Goal: Task Accomplishment & Management: Complete application form

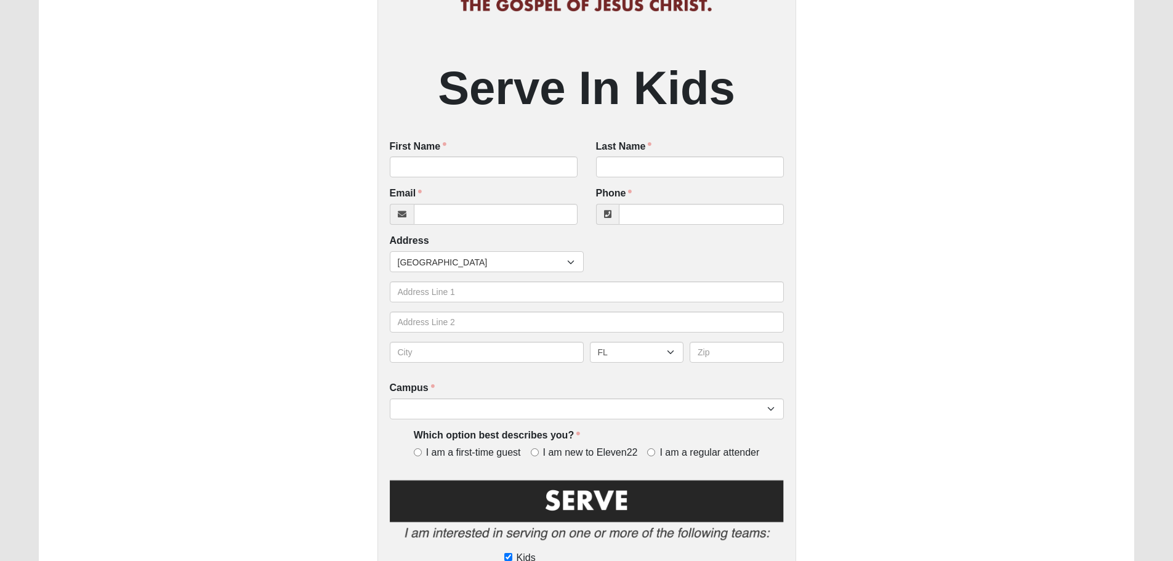
scroll to position [185, 0]
click at [430, 169] on input "First Name" at bounding box center [484, 166] width 188 height 21
type input "[PERSON_NAME]"
type input "[EMAIL_ADDRESS][DOMAIN_NAME]"
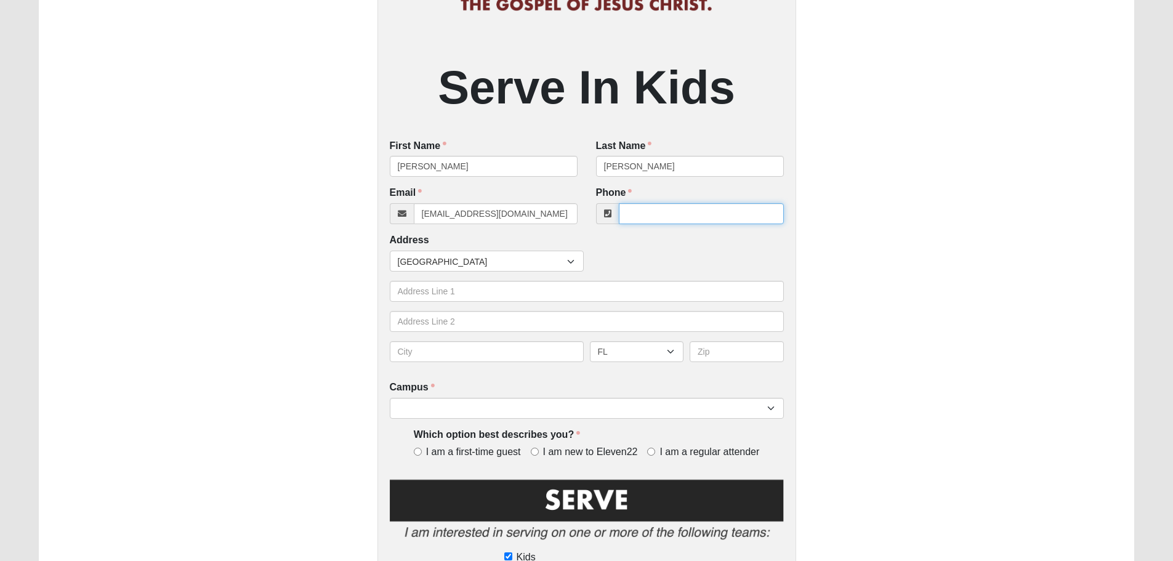
type input "9042002539"
type input "[STREET_ADDRESS]"
type input "[GEOGRAPHIC_DATA]"
type input "32092"
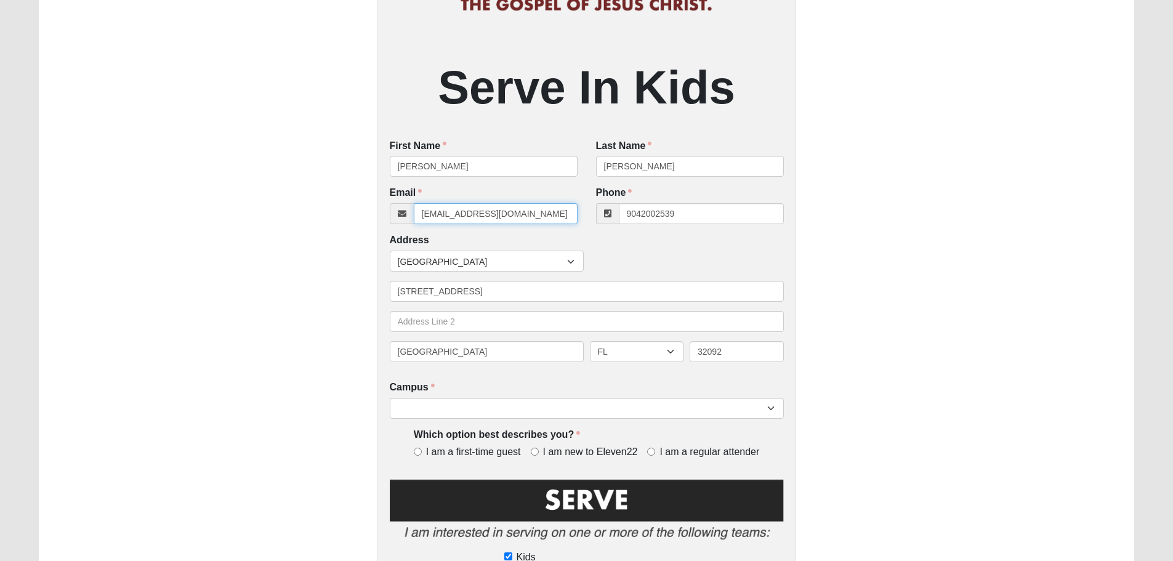
type input "[PHONE_NUMBER]"
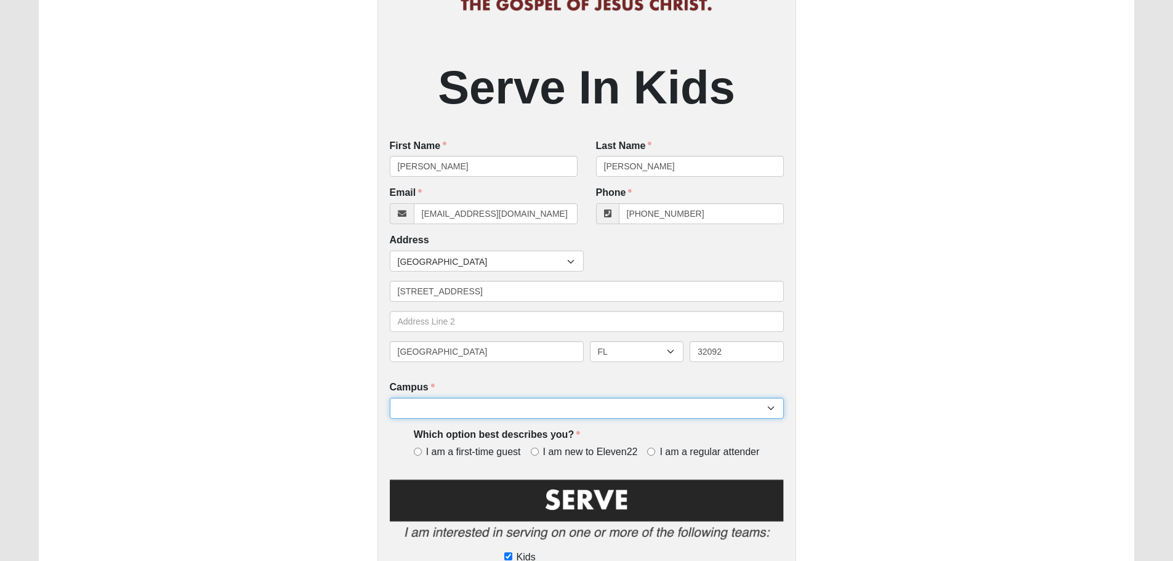
click at [494, 412] on select "Arlington Baymeadows Eleven22 Online [PERSON_NAME][GEOGRAPHIC_DATA] Jesup [GEOG…" at bounding box center [587, 408] width 394 height 21
select select "11"
click at [390, 398] on select "Arlington Baymeadows Eleven22 Online [PERSON_NAME][GEOGRAPHIC_DATA] Jesup [GEOG…" at bounding box center [587, 408] width 394 height 21
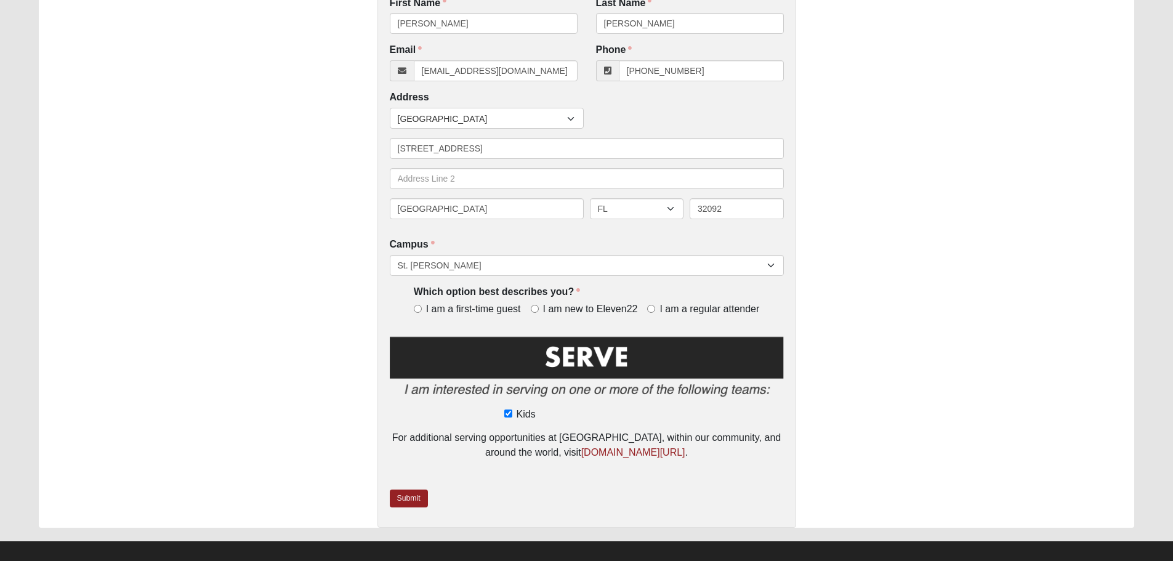
scroll to position [340, 0]
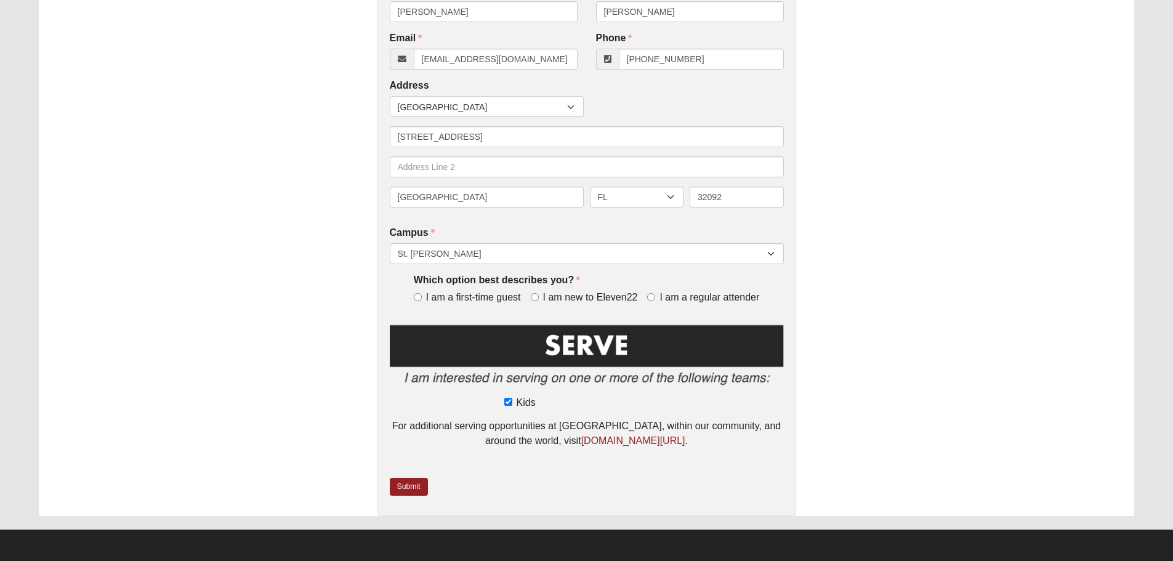
click at [658, 298] on label "I am a regular attender" at bounding box center [703, 298] width 112 height 14
click at [655, 298] on input "I am a regular attender" at bounding box center [651, 297] width 8 height 8
radio input "true"
click at [612, 339] on img at bounding box center [587, 358] width 394 height 71
click at [417, 489] on link "Submit" at bounding box center [409, 487] width 38 height 18
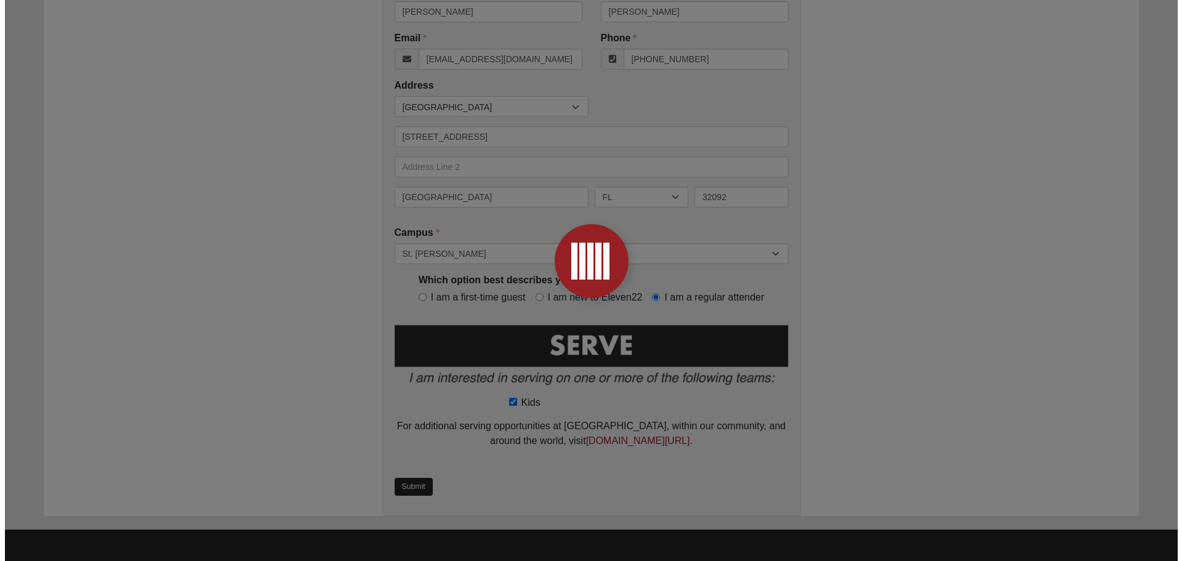
scroll to position [0, 0]
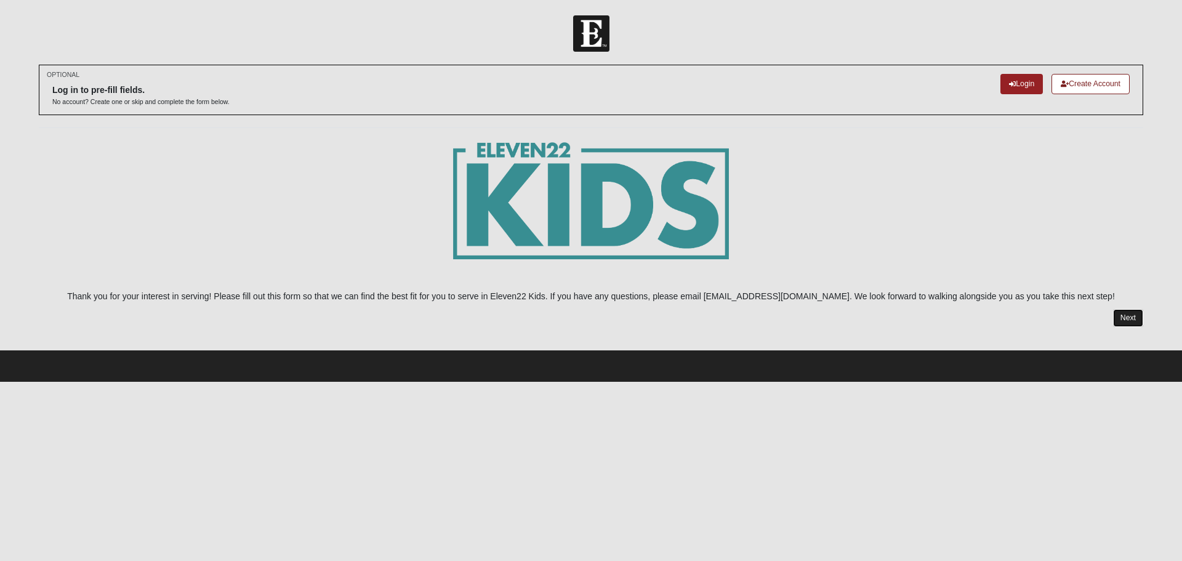
click at [1122, 321] on link "Next" at bounding box center [1128, 318] width 30 height 18
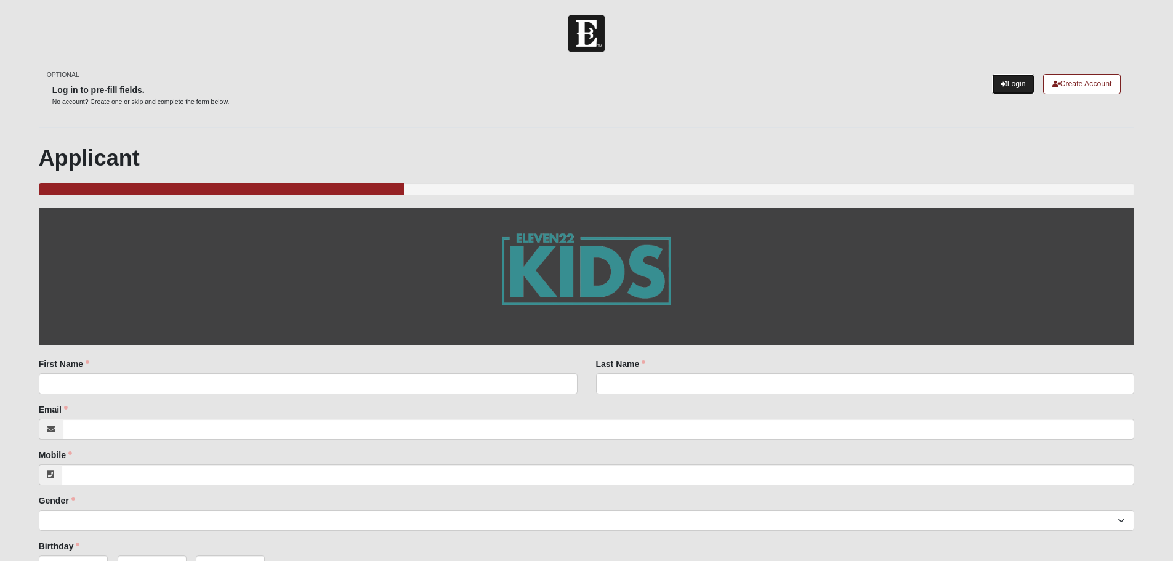
click at [1001, 85] on icon at bounding box center [1003, 84] width 7 height 7
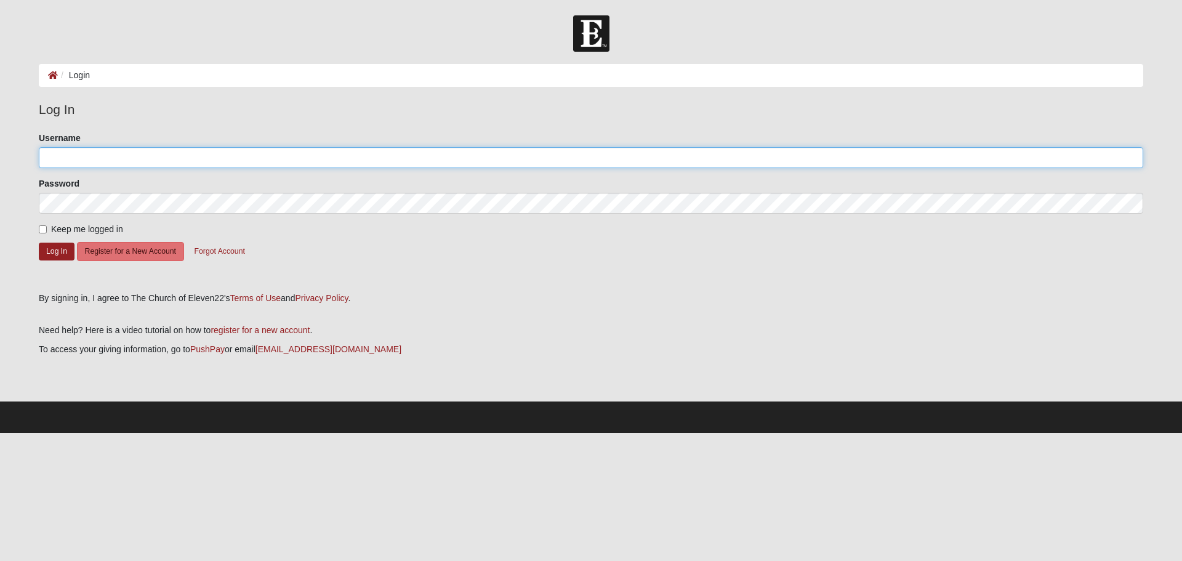
type input "kgills1"
click at [126, 158] on input "kgills1" at bounding box center [591, 157] width 1104 height 21
click at [447, 251] on form "Please correct the following: Username kgills1 Password Keep me logged in Log I…" at bounding box center [591, 207] width 1104 height 151
click at [53, 254] on button "Log In" at bounding box center [57, 252] width 36 height 18
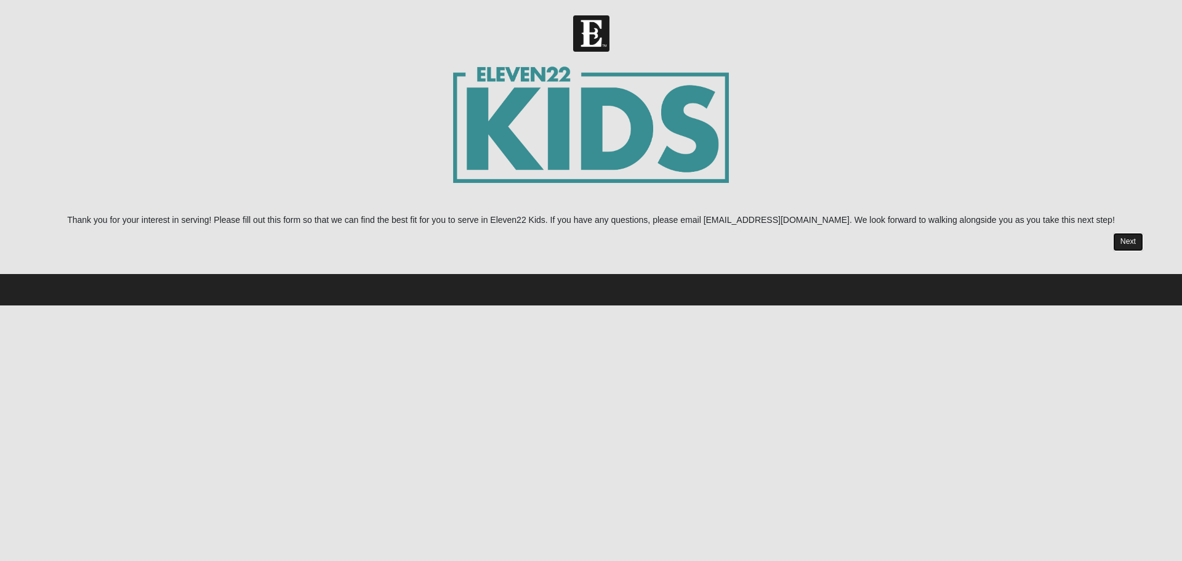
click at [1133, 246] on link "Next" at bounding box center [1128, 242] width 30 height 18
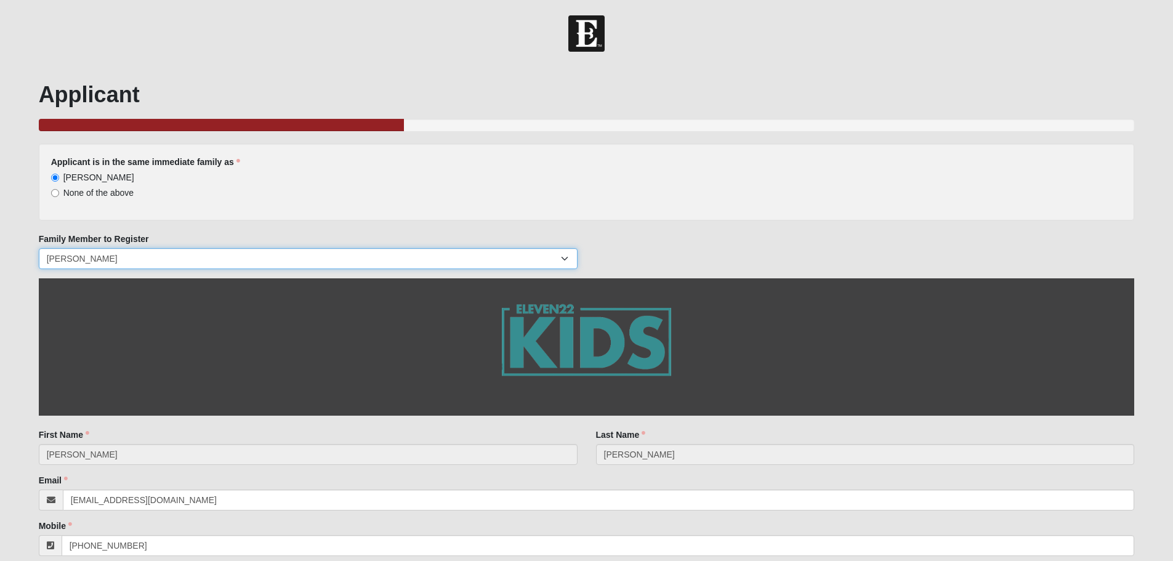
click at [102, 259] on select "Brian Anderson Katie Anderson Brian Anderson Jr. Olivia Anderson Andres Gonzales" at bounding box center [308, 258] width 539 height 21
select select "221859"
click at [39, 248] on select "Brian Anderson Katie Anderson Brian Anderson Jr. Olivia Anderson Andres Gonzales" at bounding box center [308, 258] width 539 height 21
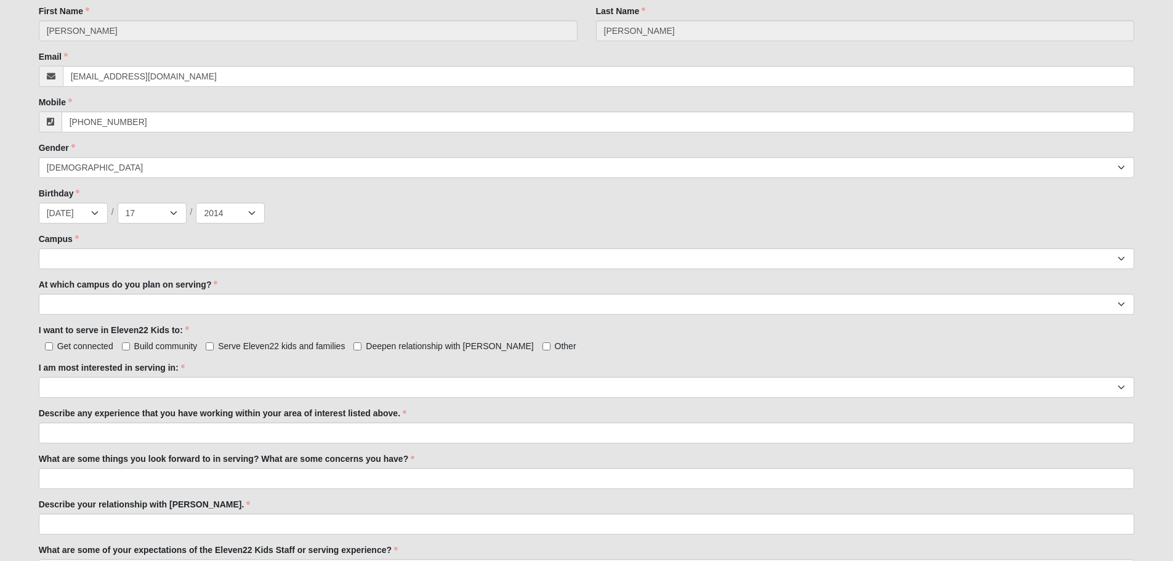
scroll to position [425, 0]
click at [149, 254] on select "Arlington Baymeadows Eleven22 Online Fleming Island Jesup Mandarin North Jax Or…" at bounding box center [587, 257] width 1096 height 21
select select "11"
click at [39, 247] on select "Arlington Baymeadows Eleven22 Online Fleming Island Jesup Mandarin North Jax Or…" at bounding box center [587, 257] width 1096 height 21
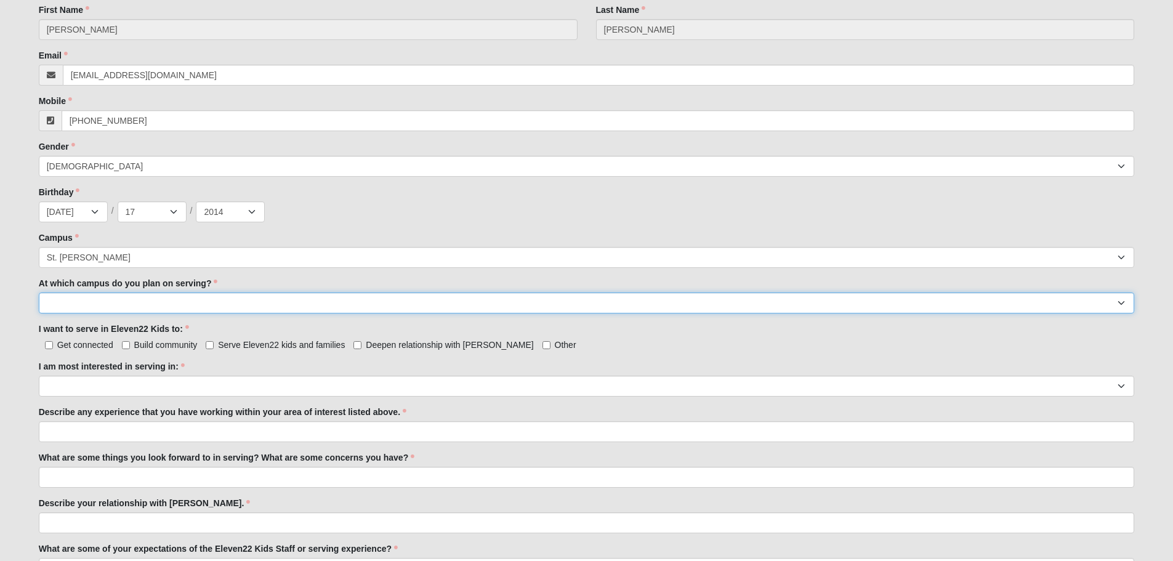
click at [113, 297] on select "Arlington Baymeadows Fleming Island Jesup Mandarin North Jax Orange Park Palatk…" at bounding box center [587, 302] width 1096 height 21
select select "St. [PERSON_NAME]"
click at [39, 292] on select "Arlington Baymeadows Fleming Island Jesup Mandarin North Jax Orange Park Palatk…" at bounding box center [587, 302] width 1096 height 21
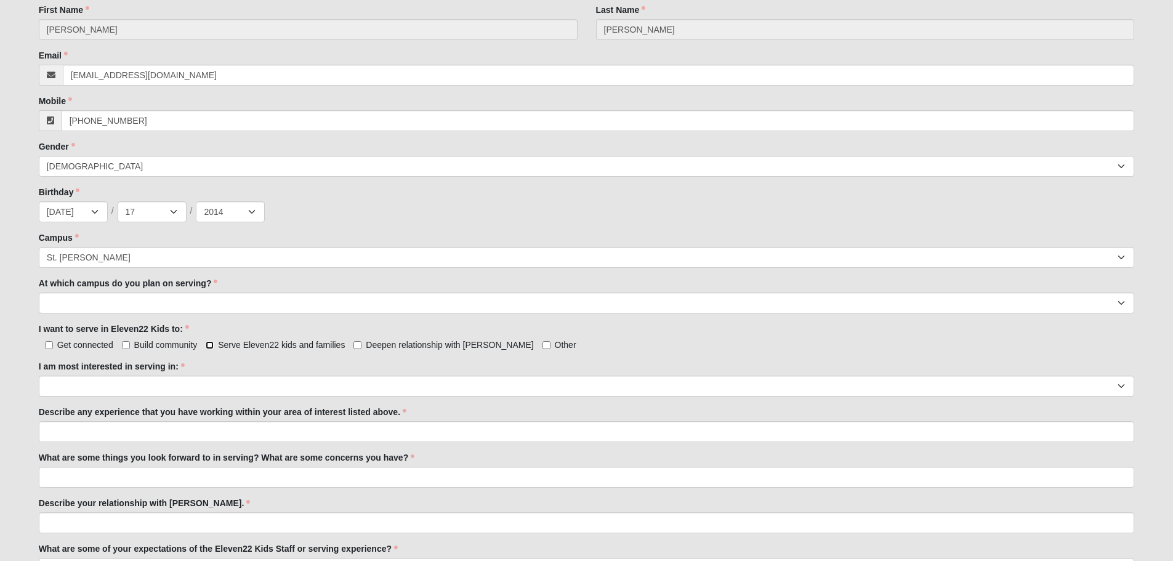
click at [211, 343] on input "Serve Eleven22 kids and families" at bounding box center [210, 345] width 8 height 8
checkbox input "true"
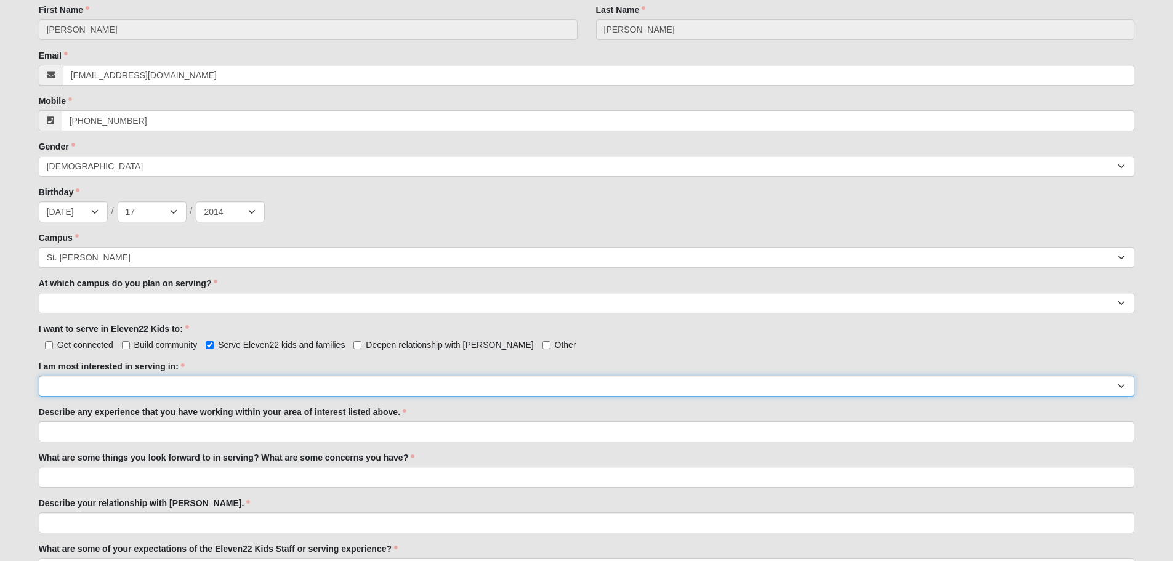
click at [174, 392] on select "Registration Tour Guide Preschool Disciple Group Leader Elementary Disciple Gro…" at bounding box center [587, 385] width 1096 height 21
select select "Undecided"
click at [39, 375] on select "Registration Tour Guide Preschool Disciple Group Leader Elementary Disciple Gro…" at bounding box center [587, 385] width 1096 height 21
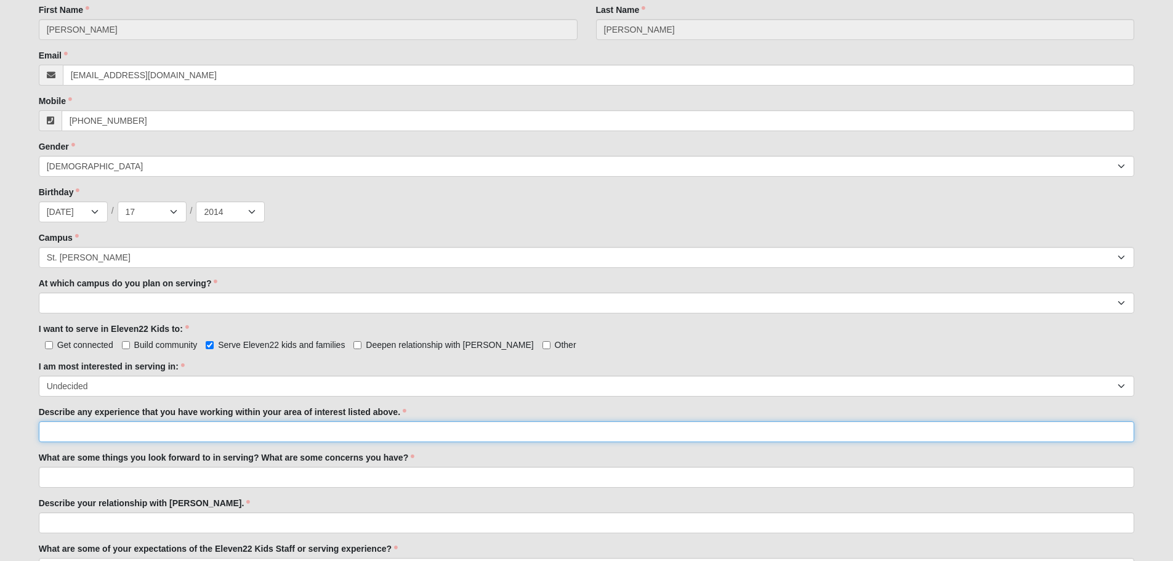
click at [167, 431] on input "Describe any experience that you have working within your area of interest list…" at bounding box center [587, 431] width 1096 height 21
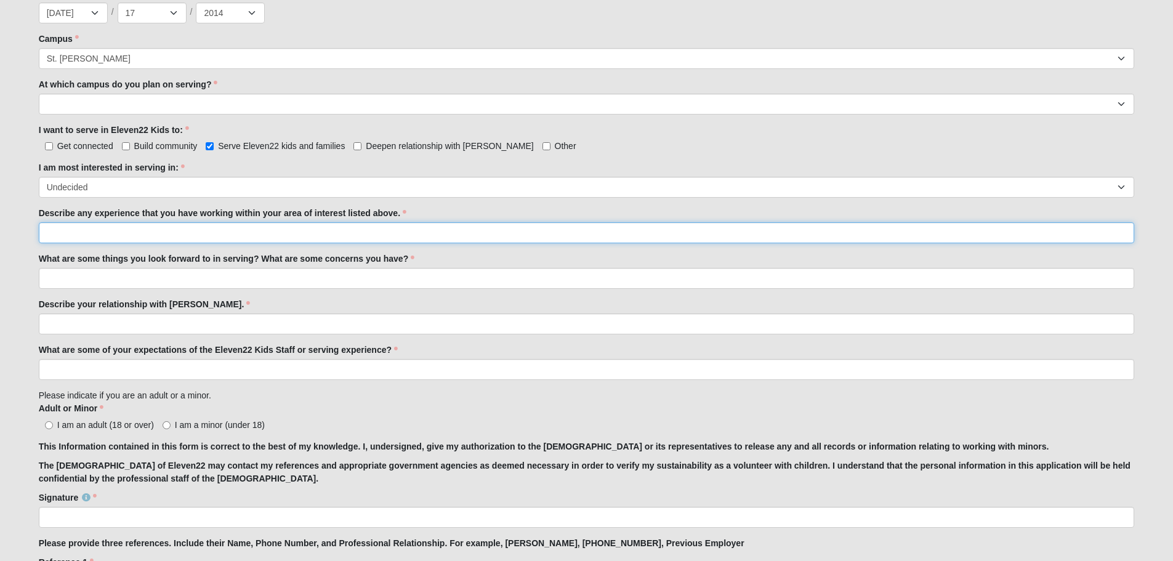
scroll to position [671, 0]
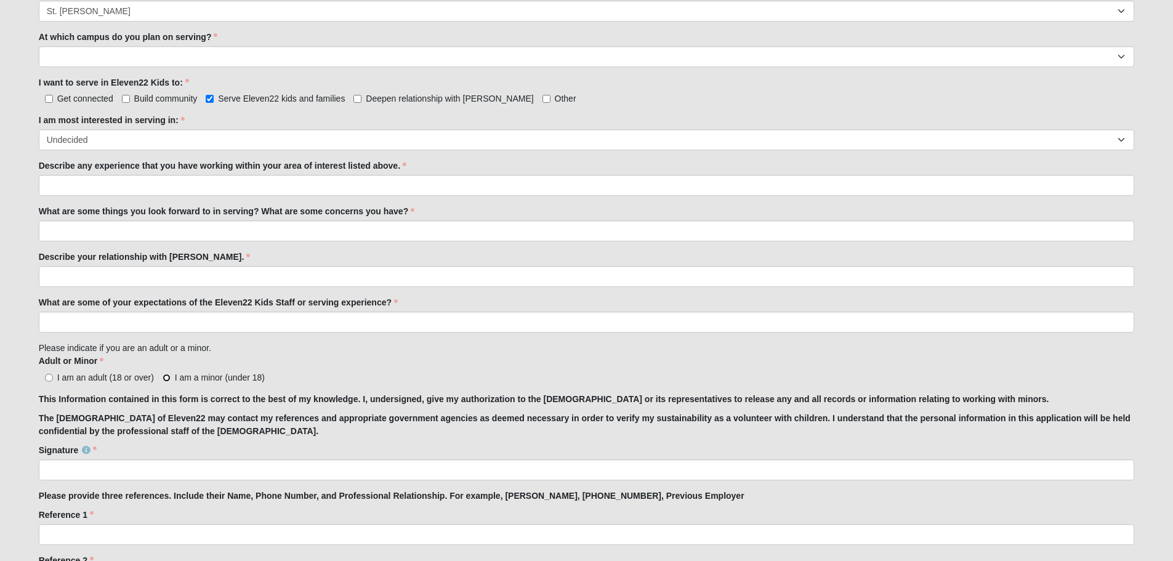
click at [167, 379] on input "I am a minor (under 18)" at bounding box center [166, 378] width 8 height 8
radio input "true"
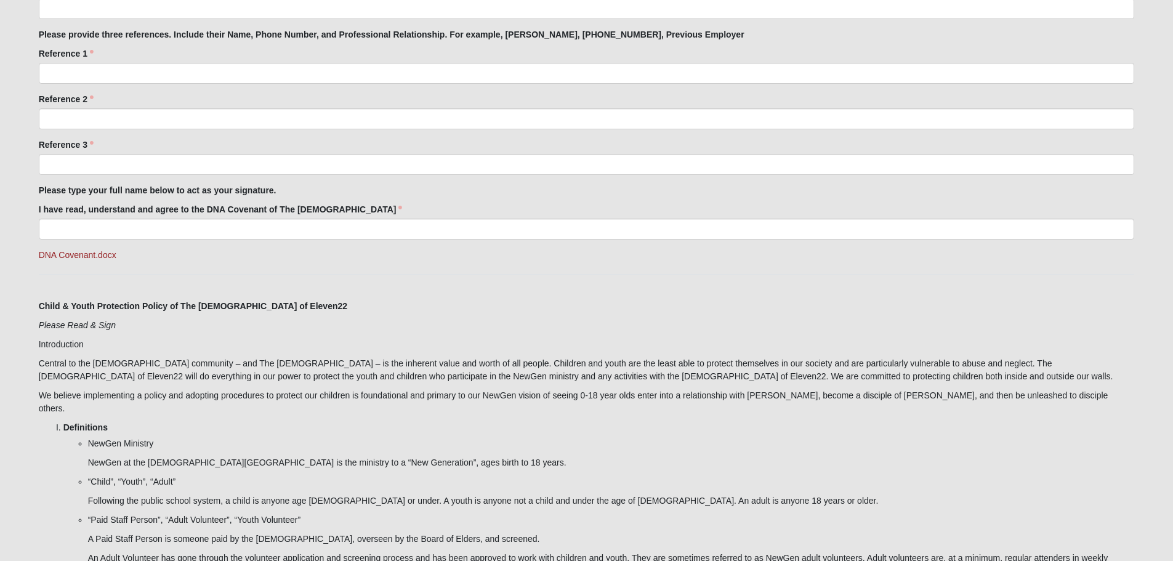
scroll to position [1102, 0]
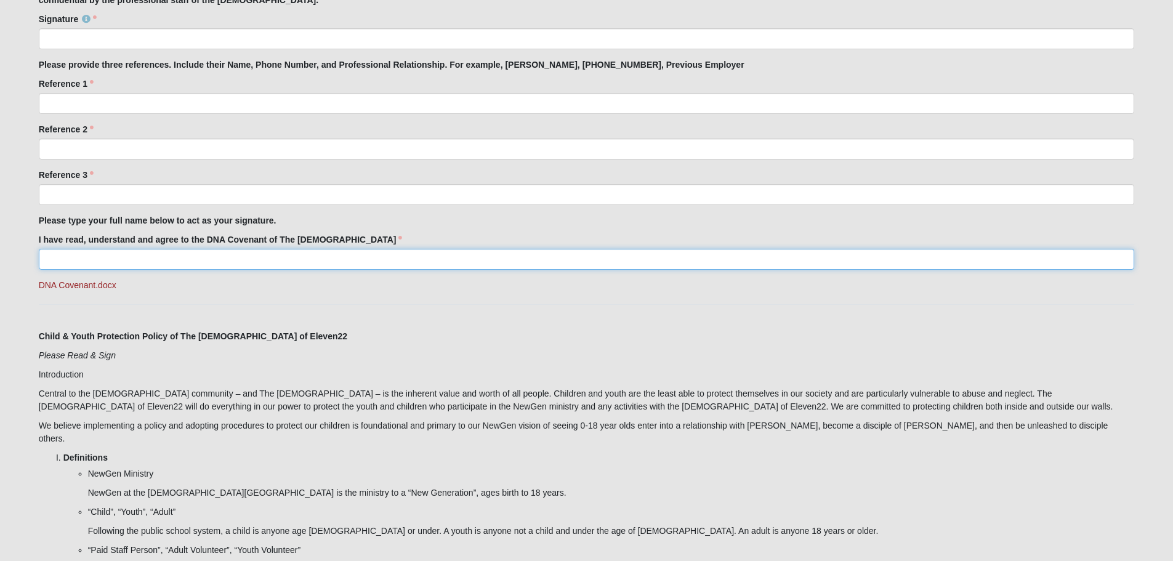
click at [127, 267] on input "I have read, understand and agree to the DNA Covenant of The Church of Eleven22" at bounding box center [587, 259] width 1096 height 21
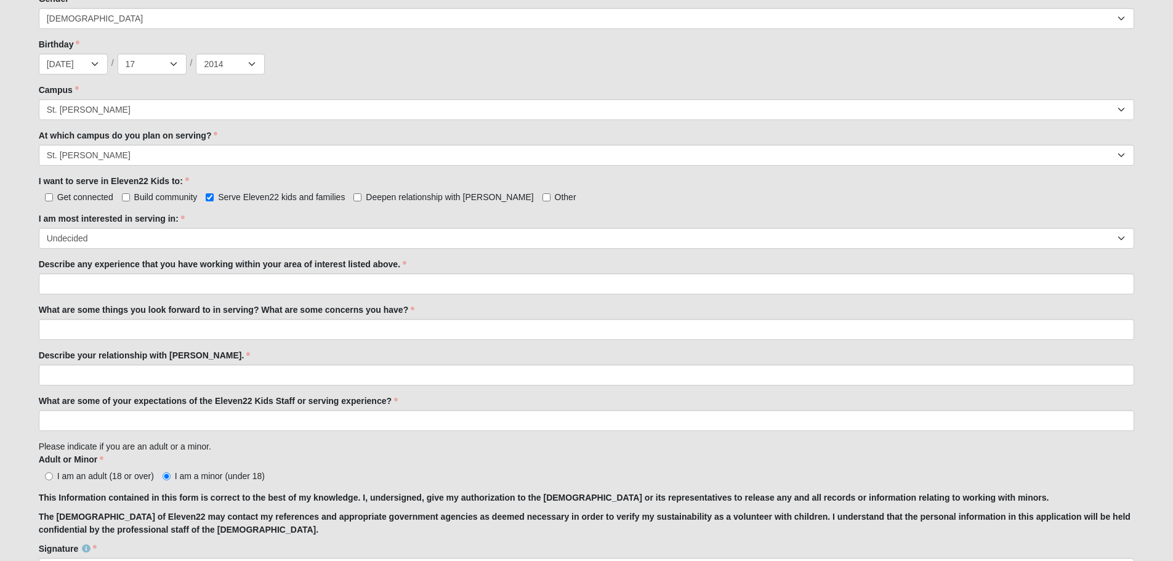
scroll to position [548, 0]
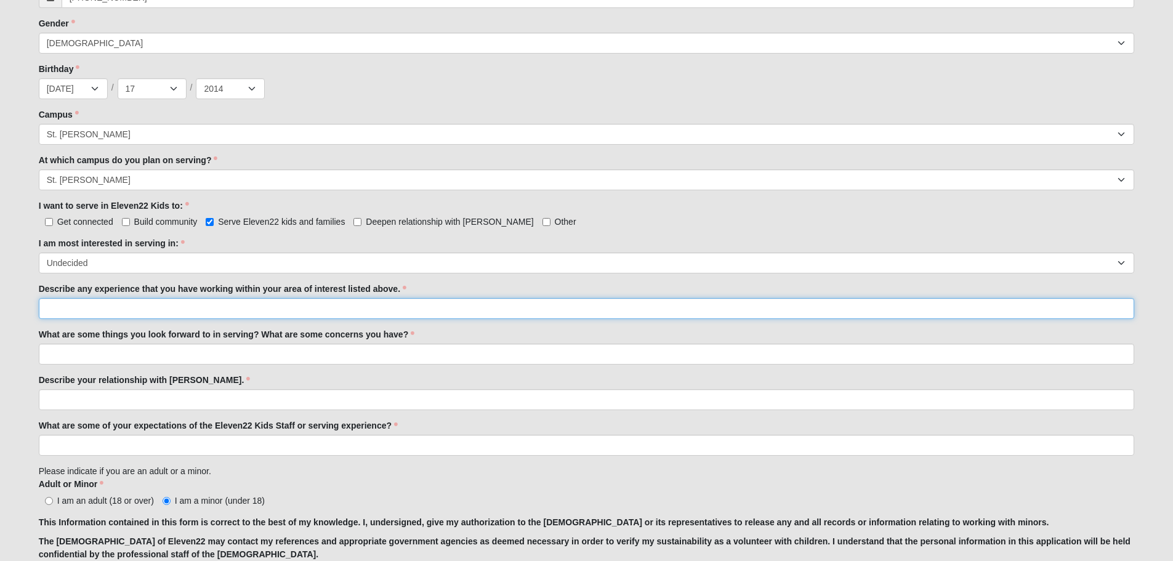
click at [153, 307] on input "Describe any experience that you have working within your area of interest list…" at bounding box center [587, 308] width 1096 height 21
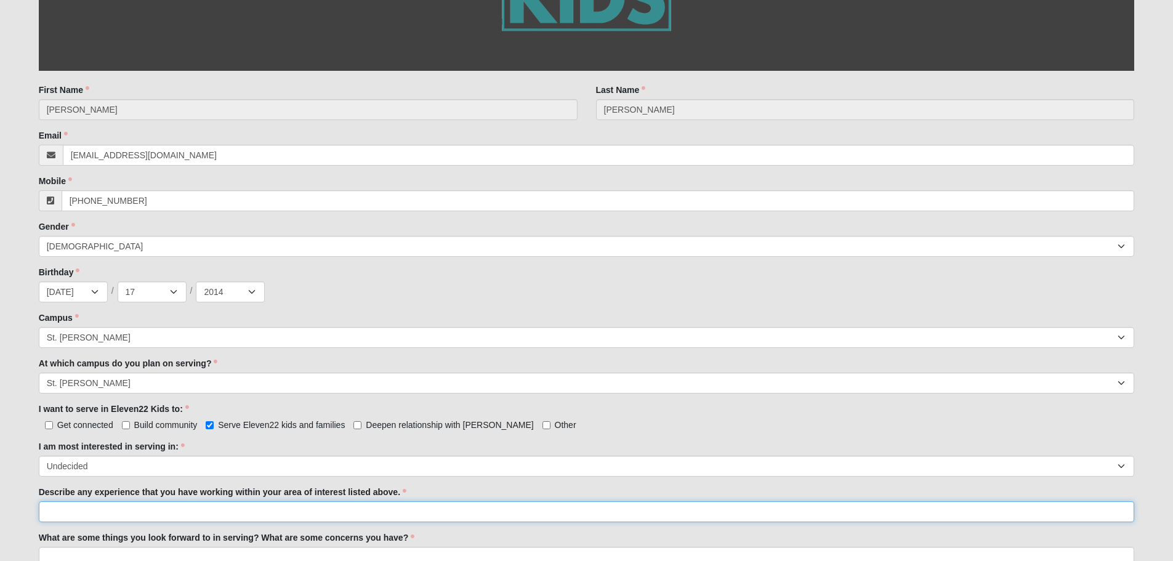
scroll to position [363, 0]
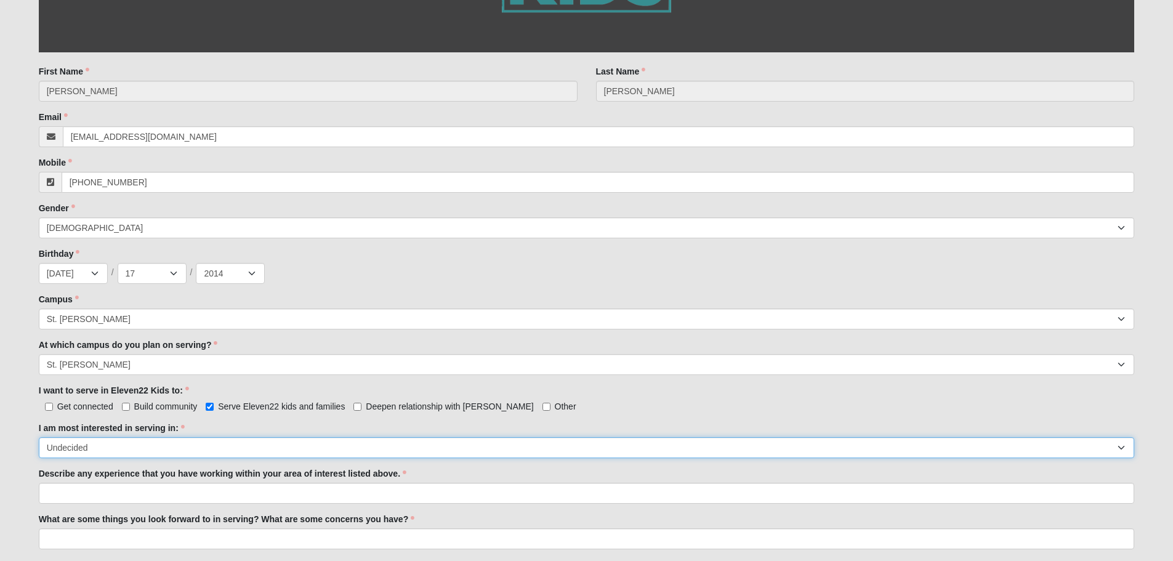
click at [129, 447] on select "Registration Tour Guide Preschool Disciple Group Leader Elementary Disciple Gro…" at bounding box center [587, 447] width 1096 height 21
click at [39, 437] on select "Registration Tour Guide Preschool Disciple Group Leader Elementary Disciple Gro…" at bounding box center [587, 447] width 1096 height 21
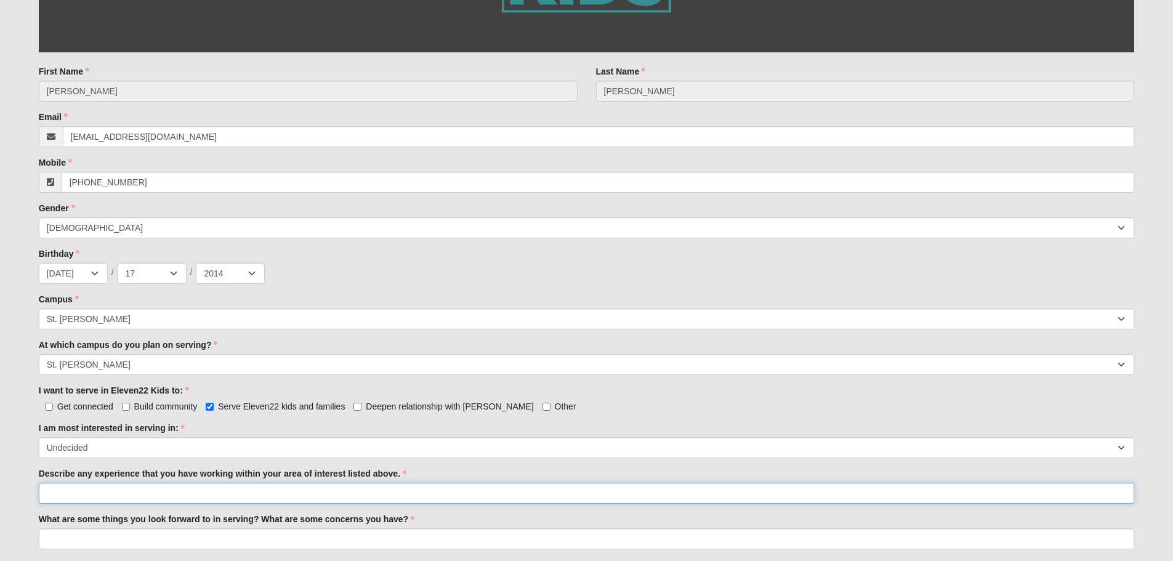
click at [137, 497] on input "Describe any experience that you have working within your area of interest list…" at bounding box center [587, 493] width 1096 height 21
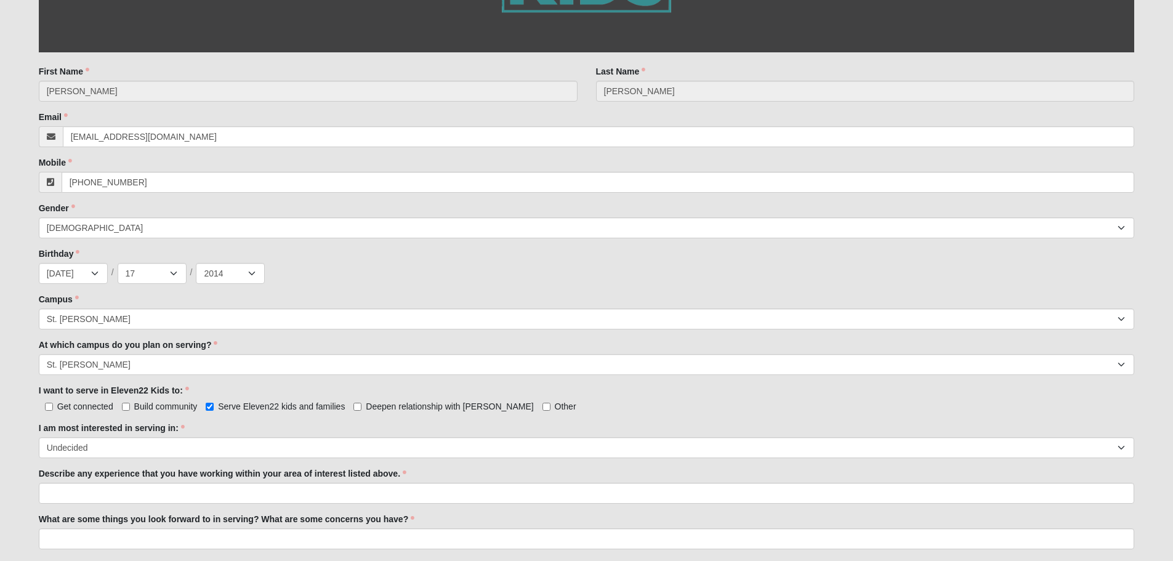
drag, startPoint x: 190, startPoint y: 457, endPoint x: 193, endPoint y: 463, distance: 6.6
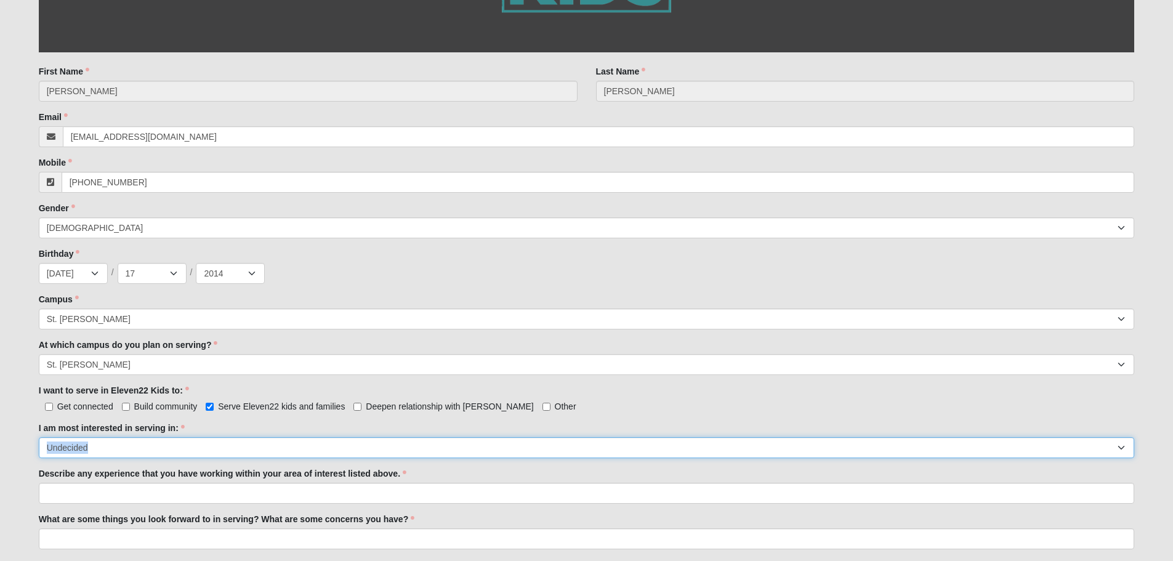
click at [204, 443] on select "Registration Tour Guide Preschool Disciple Group Leader Elementary Disciple Gro…" at bounding box center [587, 447] width 1096 height 21
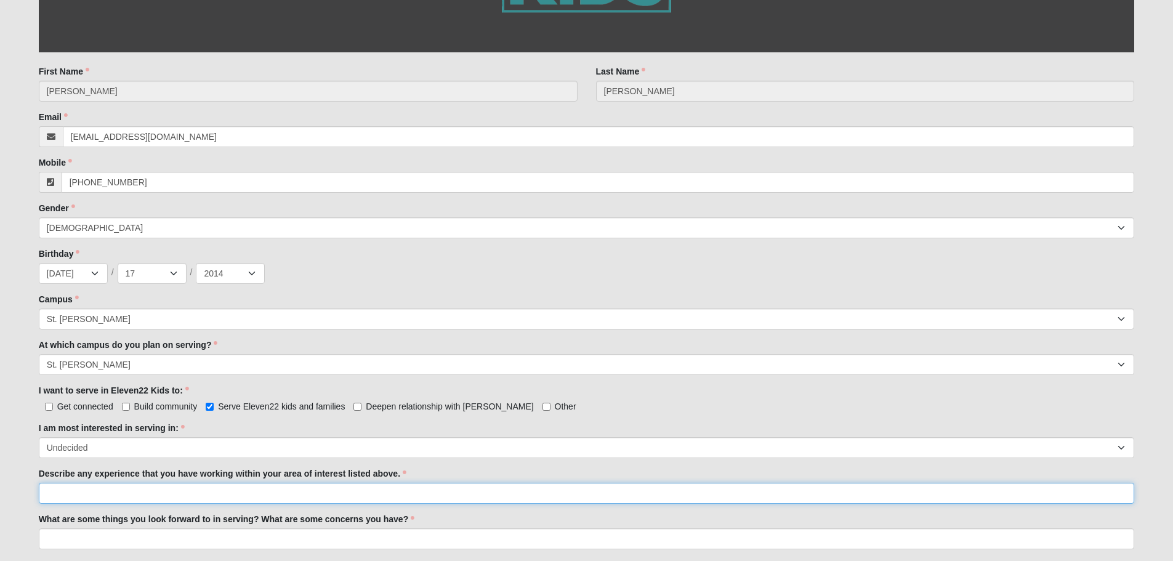
drag, startPoint x: 219, startPoint y: 489, endPoint x: 189, endPoint y: 484, distance: 30.1
click at [189, 484] on input "Describe any experience that you have working within your area of interest list…" at bounding box center [587, 493] width 1096 height 21
type input "L"
type input "\"
type input "I love helping with little kids and holding them and just being around them."
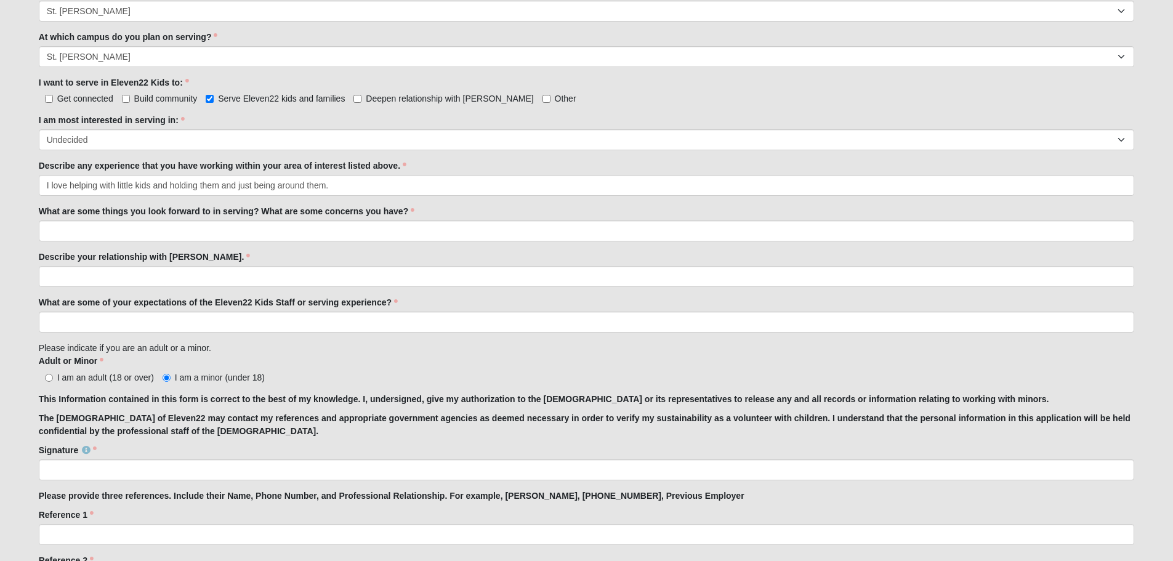
scroll to position [732, 0]
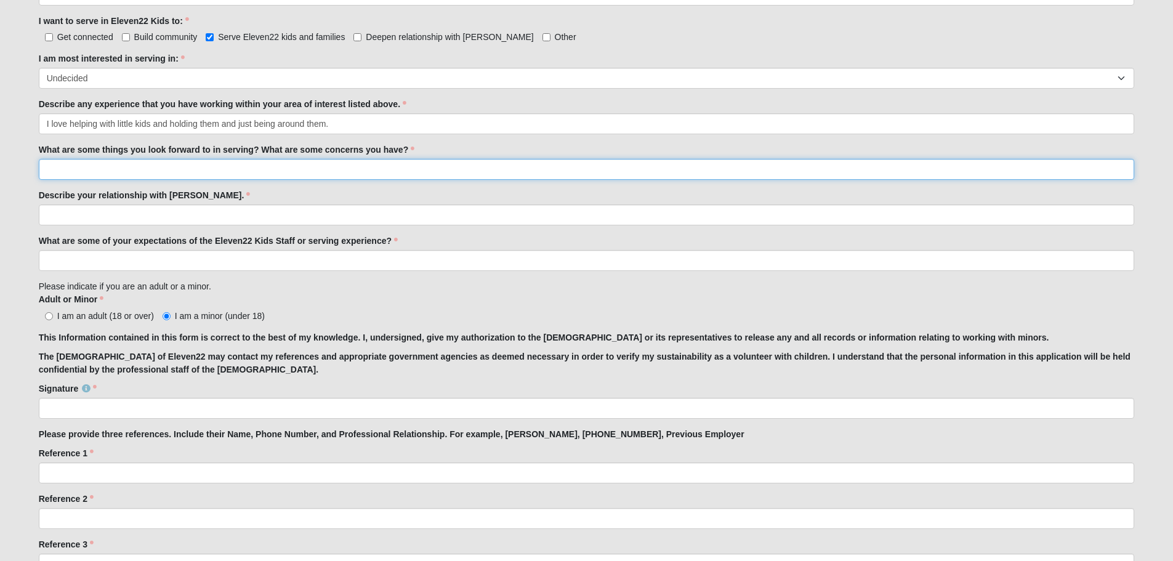
click at [477, 177] on input "What are some things you look forward to in serving? What are some concerns you…" at bounding box center [587, 169] width 1096 height 21
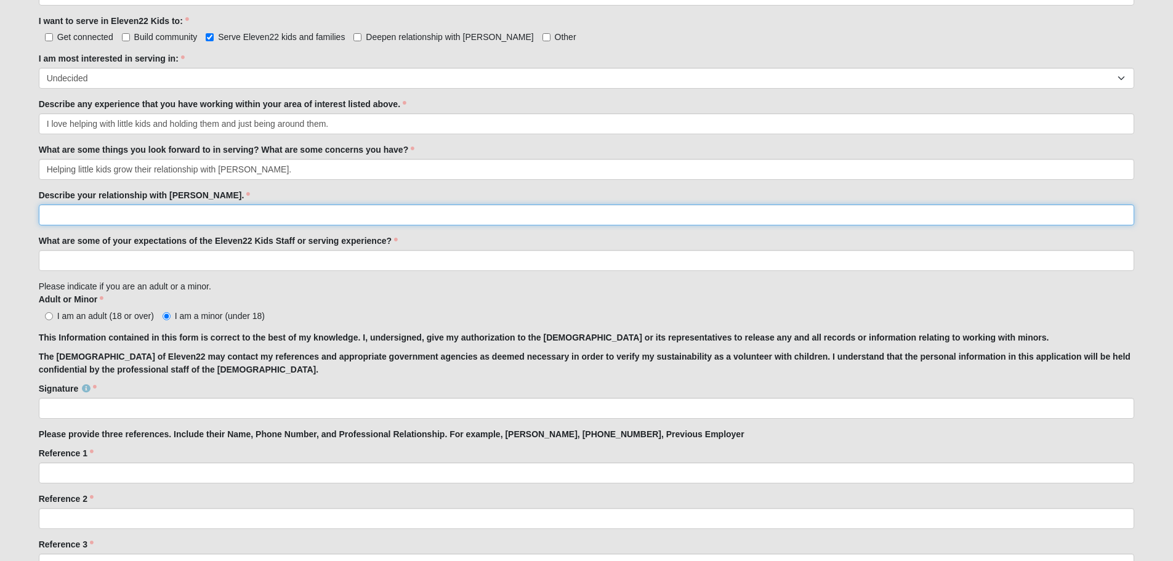
click at [329, 216] on input "Describe your relationship with Jesus." at bounding box center [587, 214] width 1096 height 21
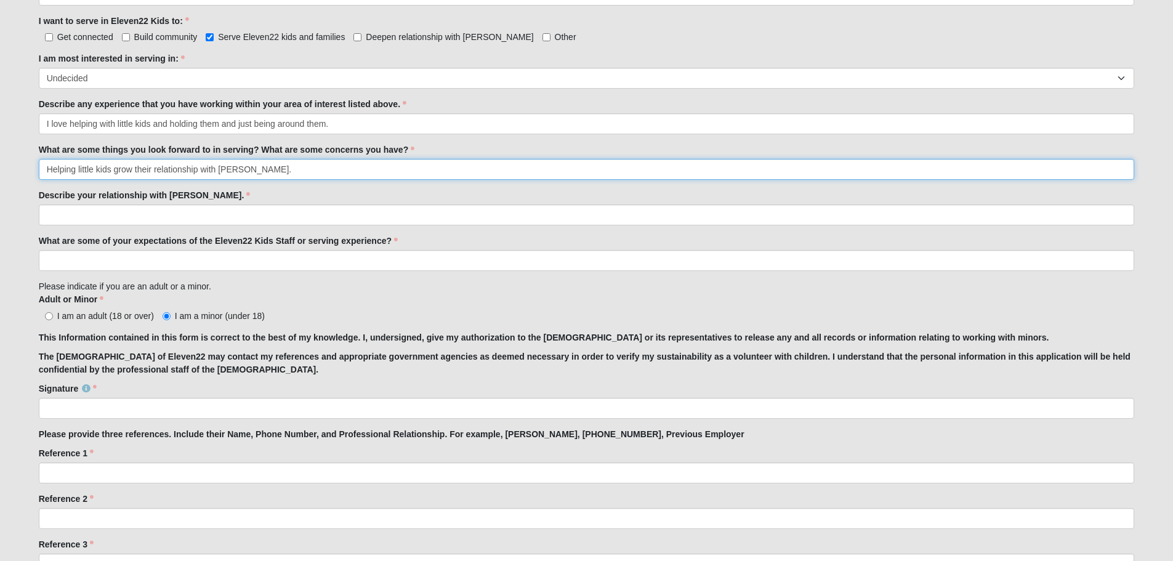
click at [255, 174] on input "Helping little kids grow their relationship with Jesus." at bounding box center [587, 169] width 1096 height 21
type input "Helping little kids grow their relationship with Jesus and watching them grow t…"
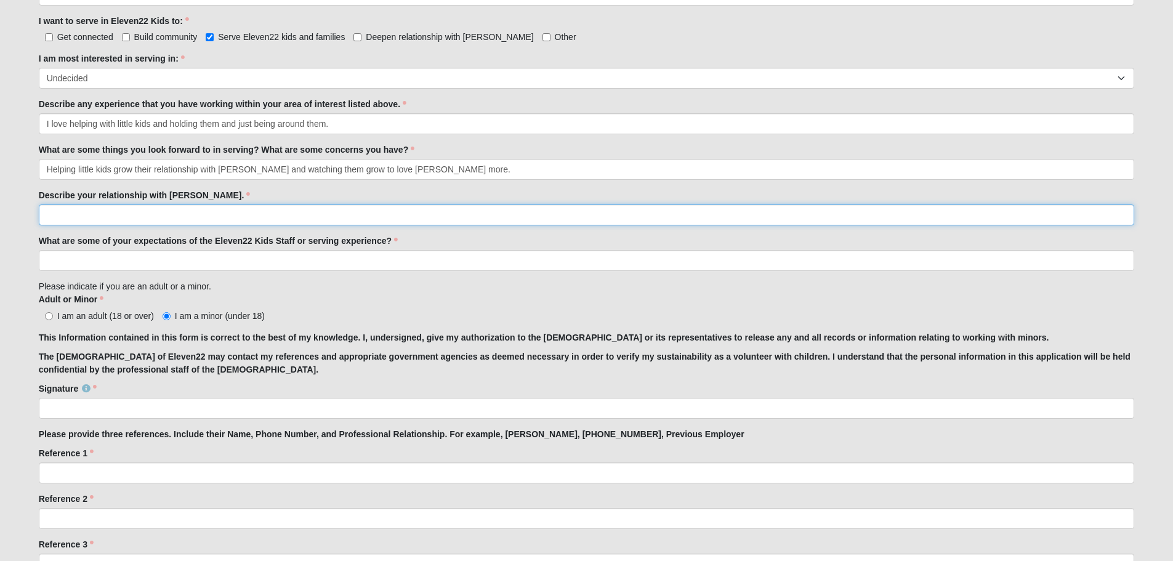
click at [370, 217] on input "Describe your relationship with Jesus." at bounding box center [587, 214] width 1096 height 21
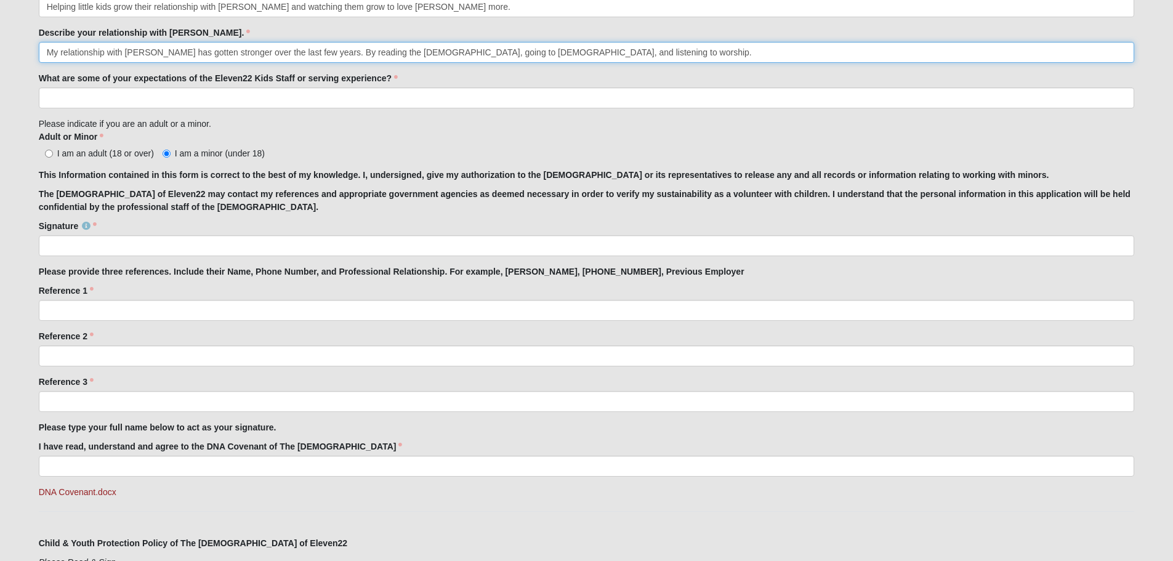
scroll to position [917, 0]
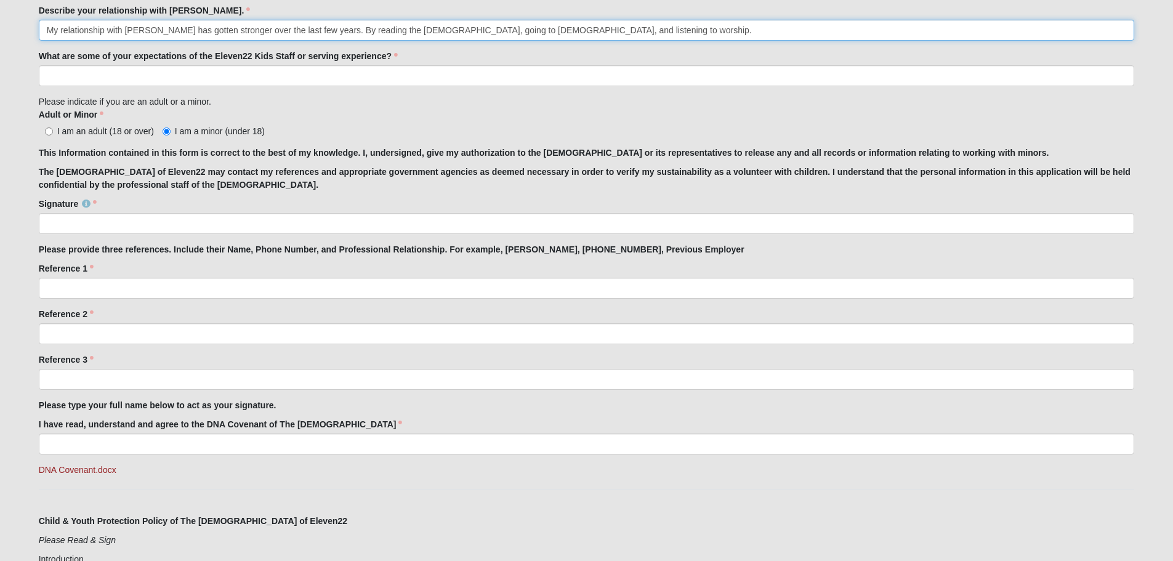
type input "My relationship with Jesus has gotten stronger over the last few years. By read…"
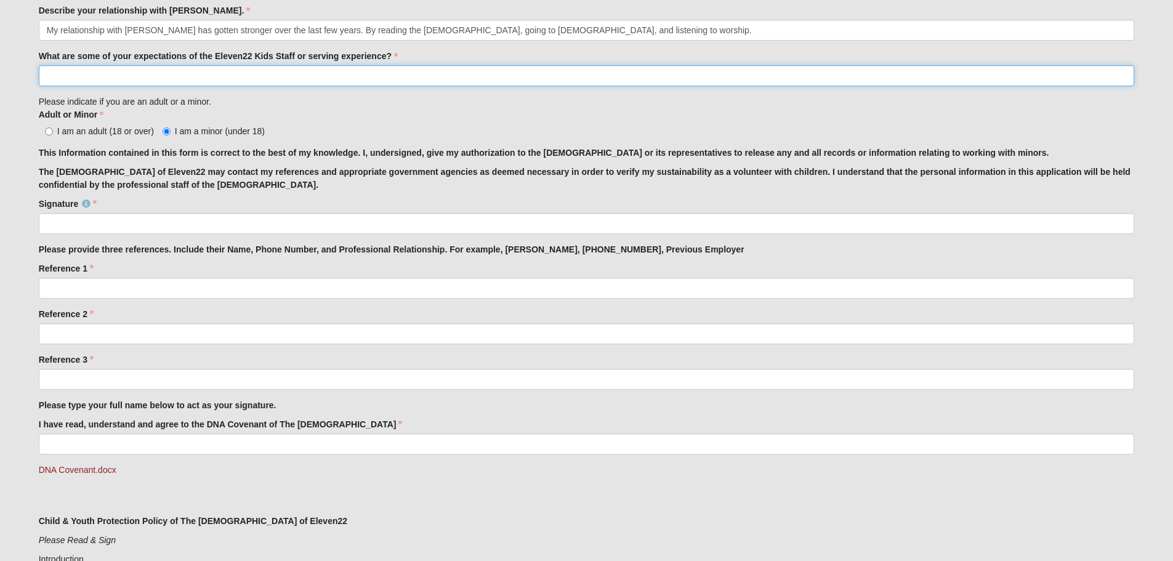
click at [356, 73] on input "What are some of your expectations of the Eleven22 Kids Staff or serving experi…" at bounding box center [587, 75] width 1096 height 21
click at [99, 78] on input "I'm looking foward to learn" at bounding box center [587, 75] width 1096 height 21
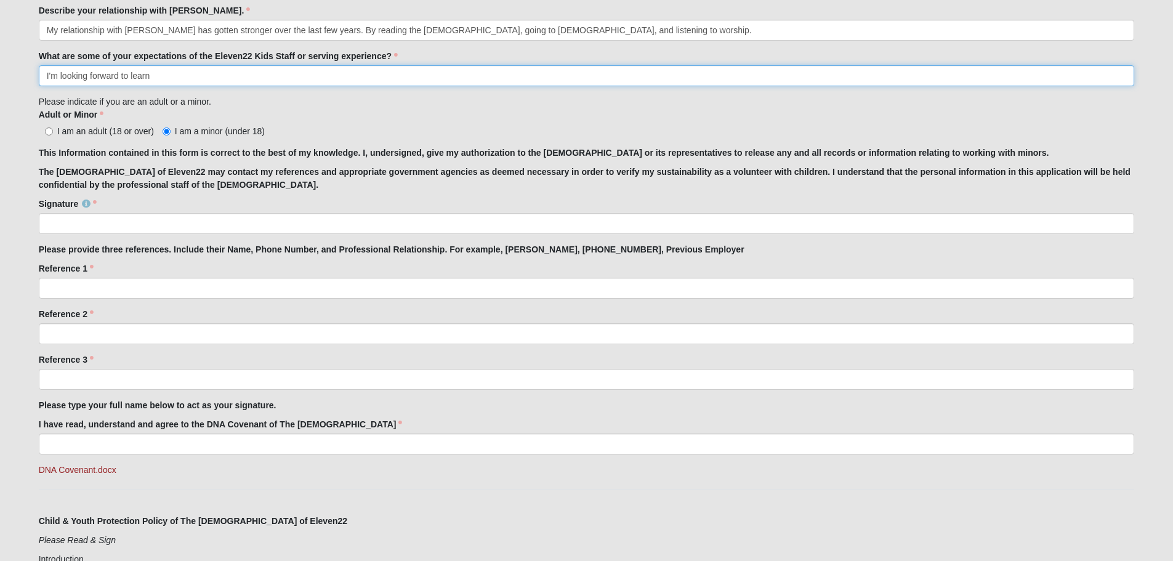
click at [150, 74] on input "I'm looking forward to learn" at bounding box center [587, 75] width 1096 height 21
type input "I'm looking forward to learning more about Jesus through being with the younger…"
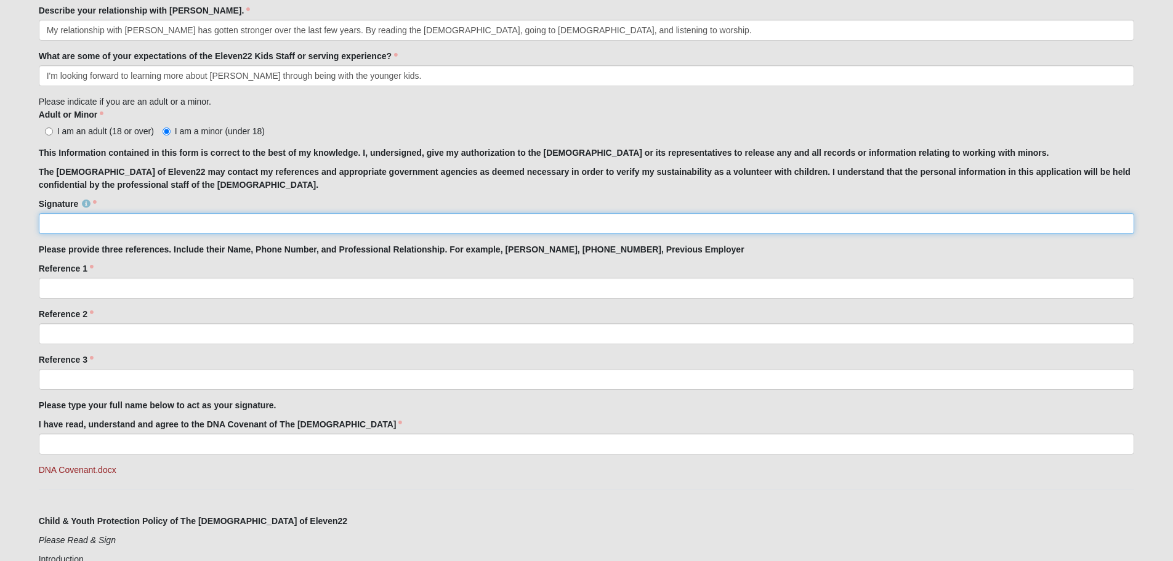
click at [243, 224] on input "Signature" at bounding box center [587, 223] width 1096 height 21
click at [94, 223] on input "Signature" at bounding box center [587, 223] width 1096 height 21
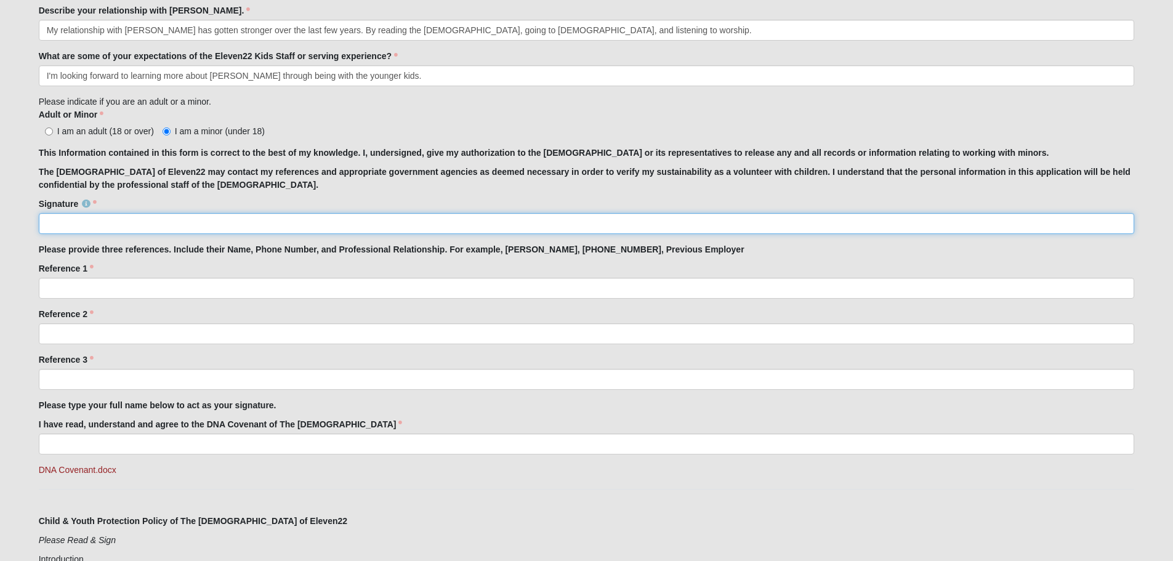
click at [299, 223] on input "Signature" at bounding box center [587, 223] width 1096 height 21
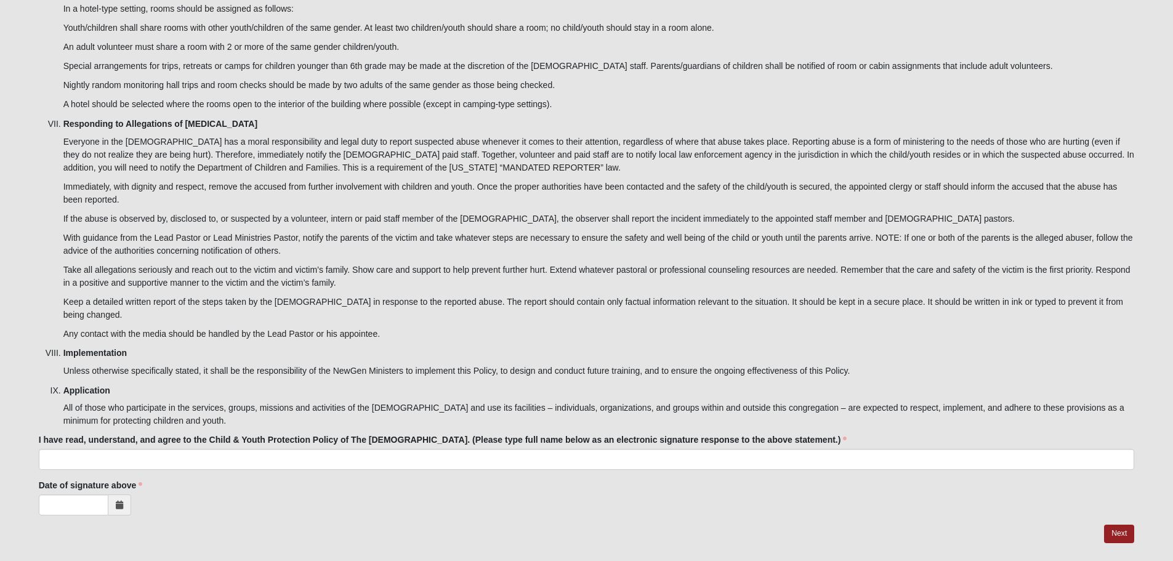
scroll to position [3260, 0]
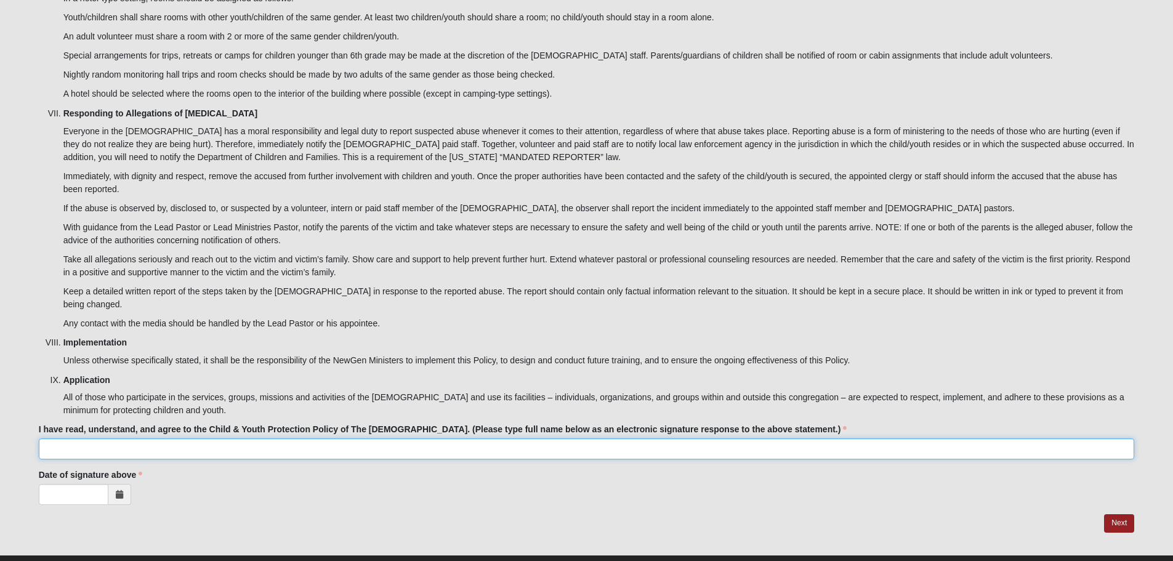
click at [140, 438] on input "I have read, understand, and agree to the Child & Youth Protection Policy of Th…" at bounding box center [587, 448] width 1096 height 21
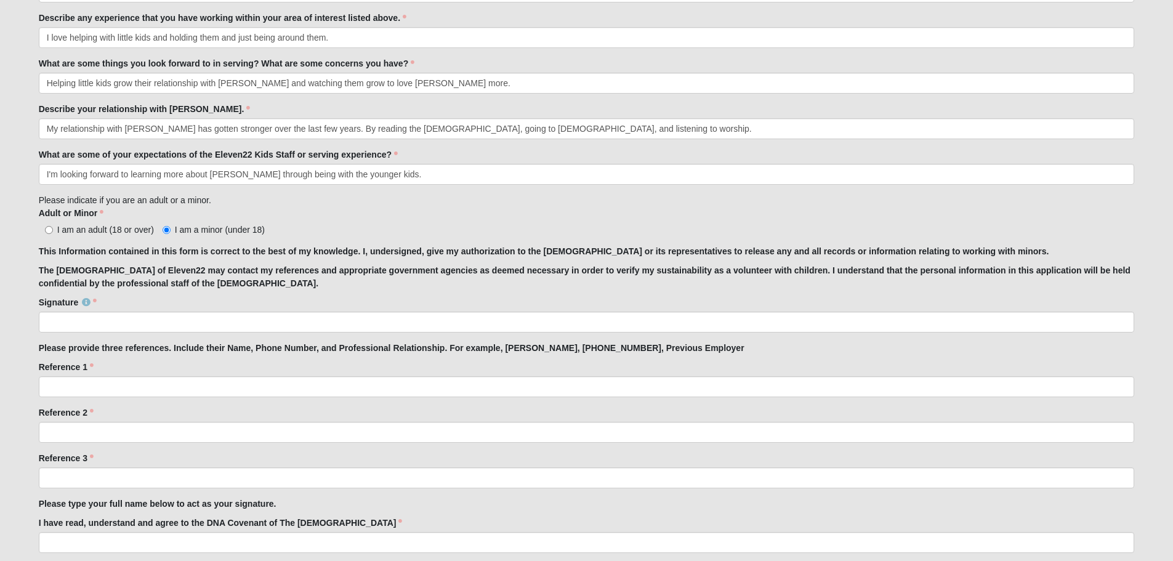
scroll to position [982, 0]
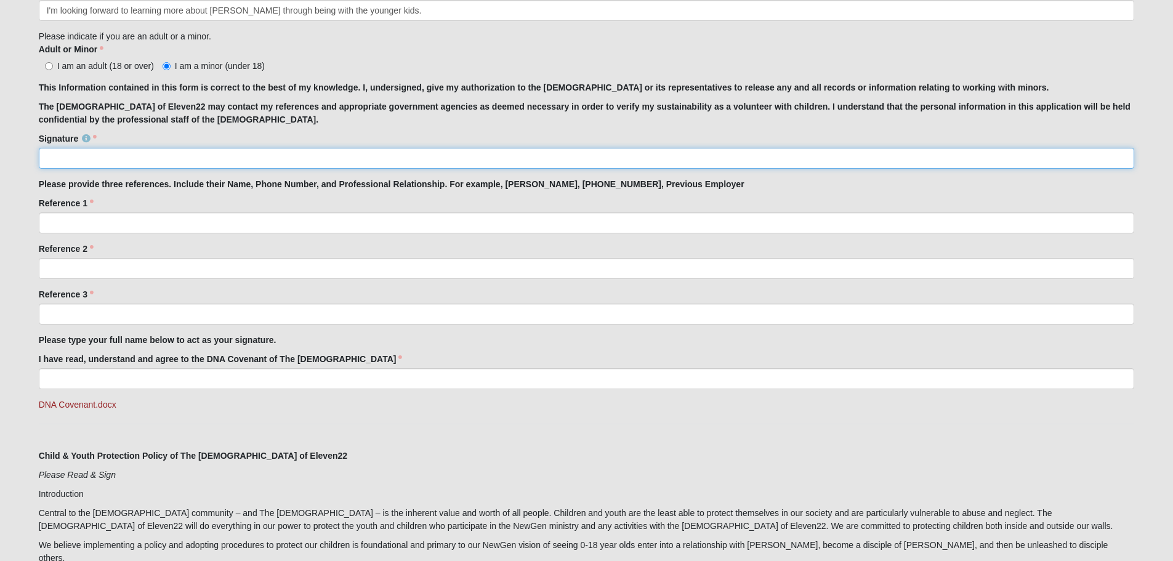
click at [107, 159] on input "Signature" at bounding box center [587, 158] width 1096 height 21
type input "Katharine Anderson"
click at [134, 383] on input "I have read, understand and agree to the DNA Covenant of The Church of Eleven22" at bounding box center [587, 378] width 1096 height 21
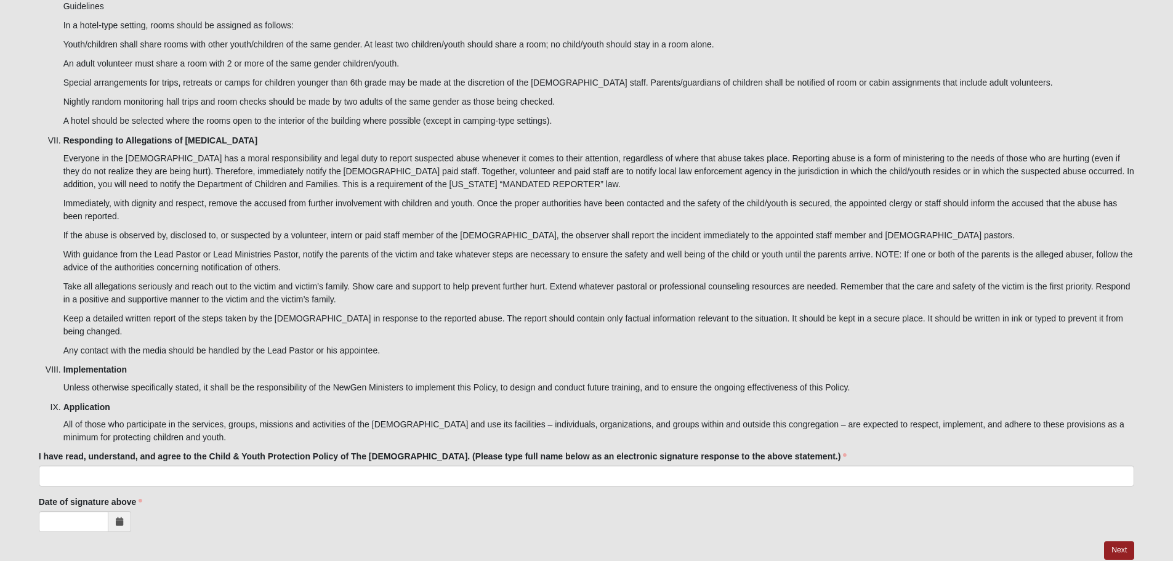
scroll to position [3260, 0]
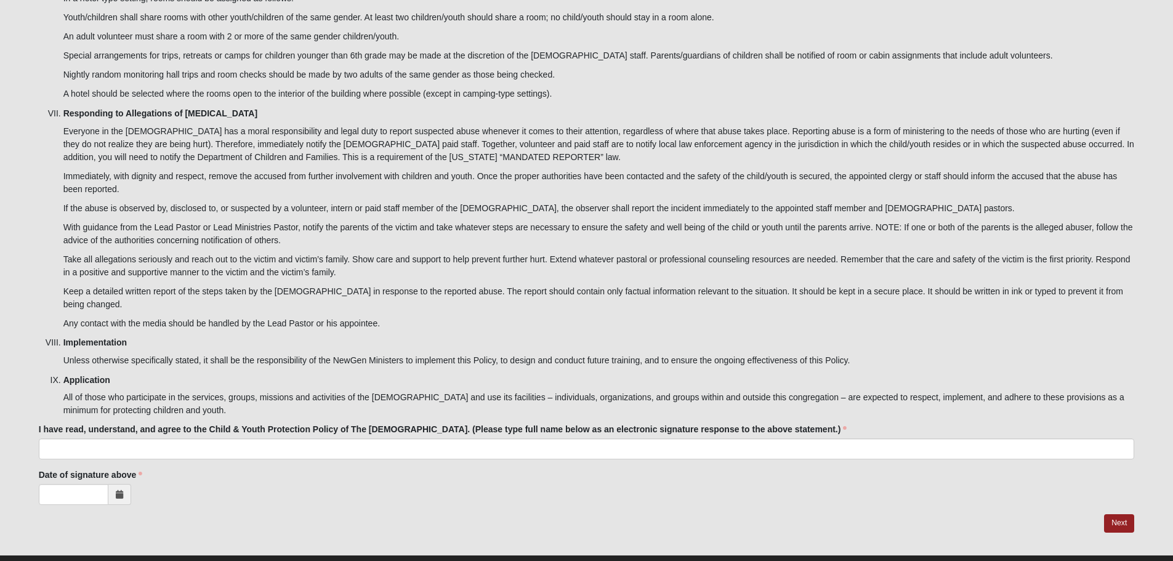
type input "Katharine Anderson"
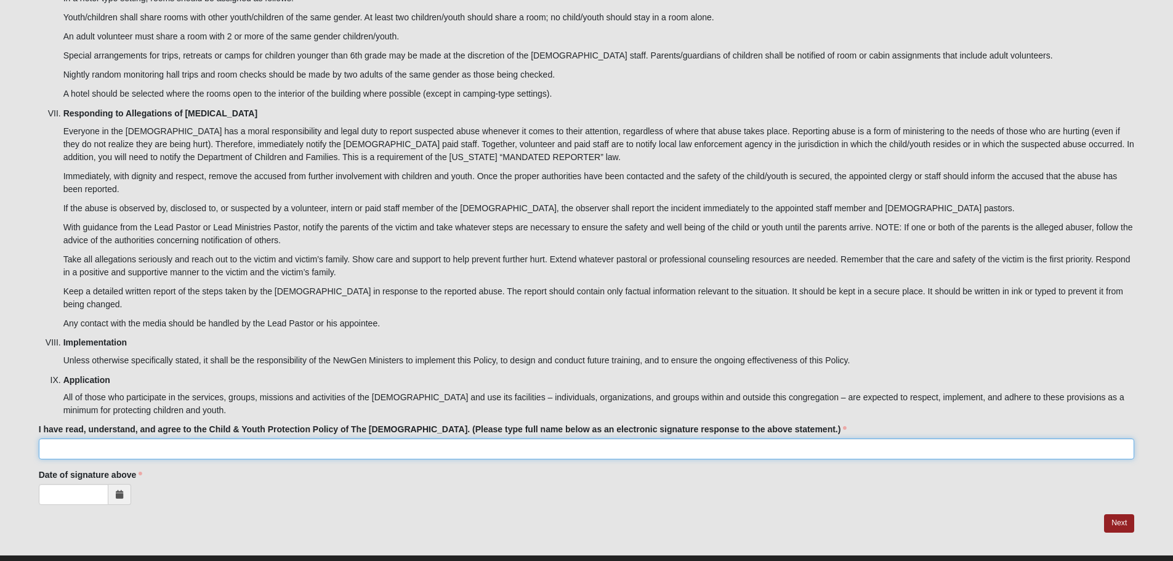
click at [124, 438] on input "I have read, understand, and agree to the Child & Youth Protection Policy of Th…" at bounding box center [587, 448] width 1096 height 21
type input "Katharine Anderson"
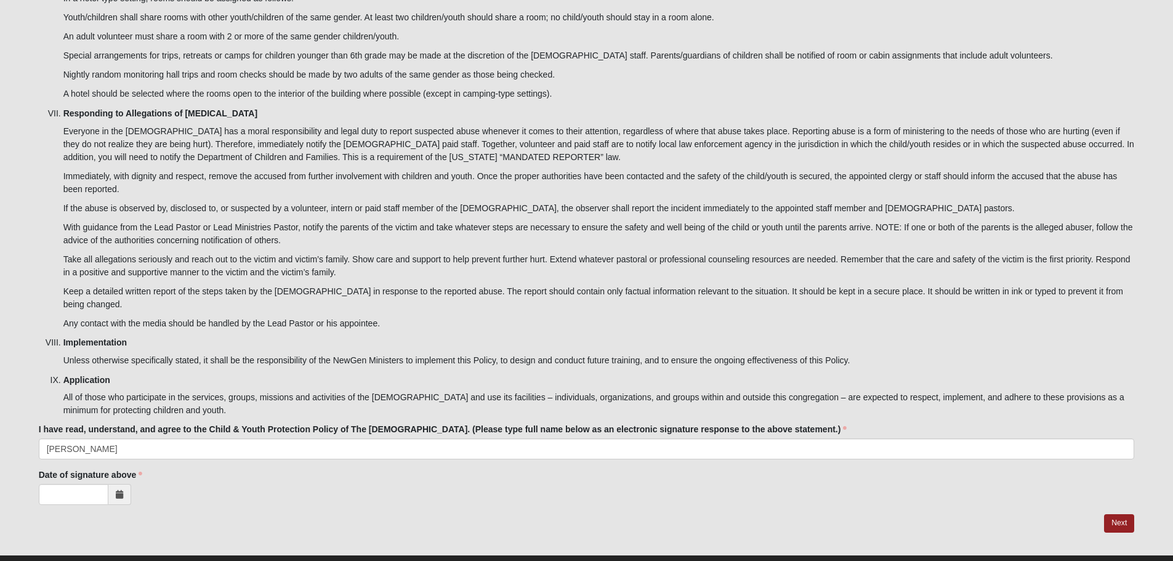
click at [111, 484] on span at bounding box center [119, 494] width 23 height 21
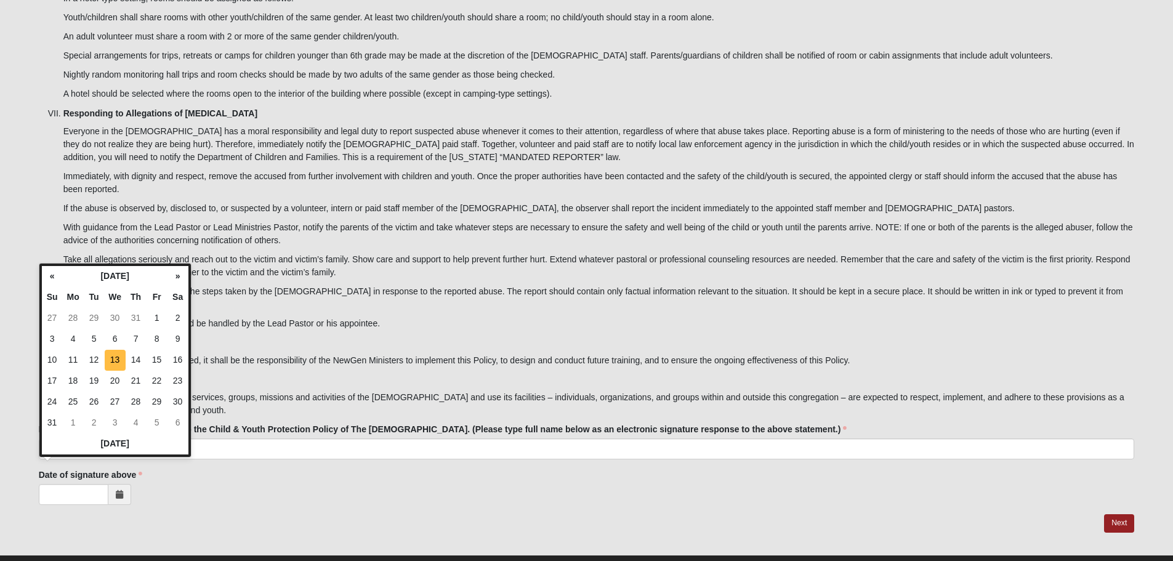
click at [114, 357] on td "13" at bounding box center [115, 360] width 21 height 21
type input "08/13/2025"
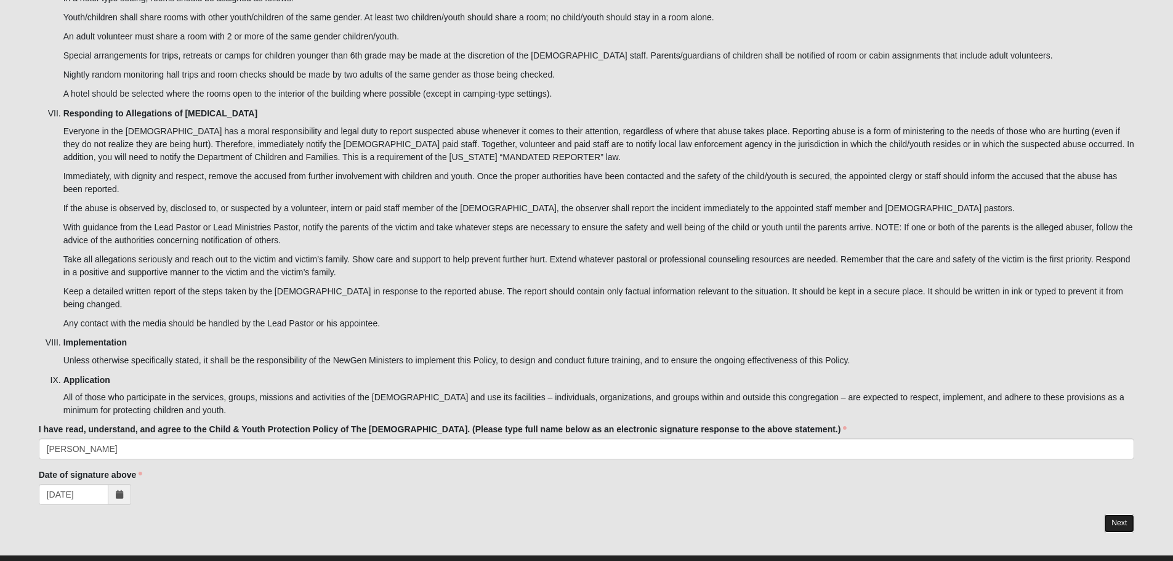
click at [1121, 514] on link "Next" at bounding box center [1119, 523] width 30 height 18
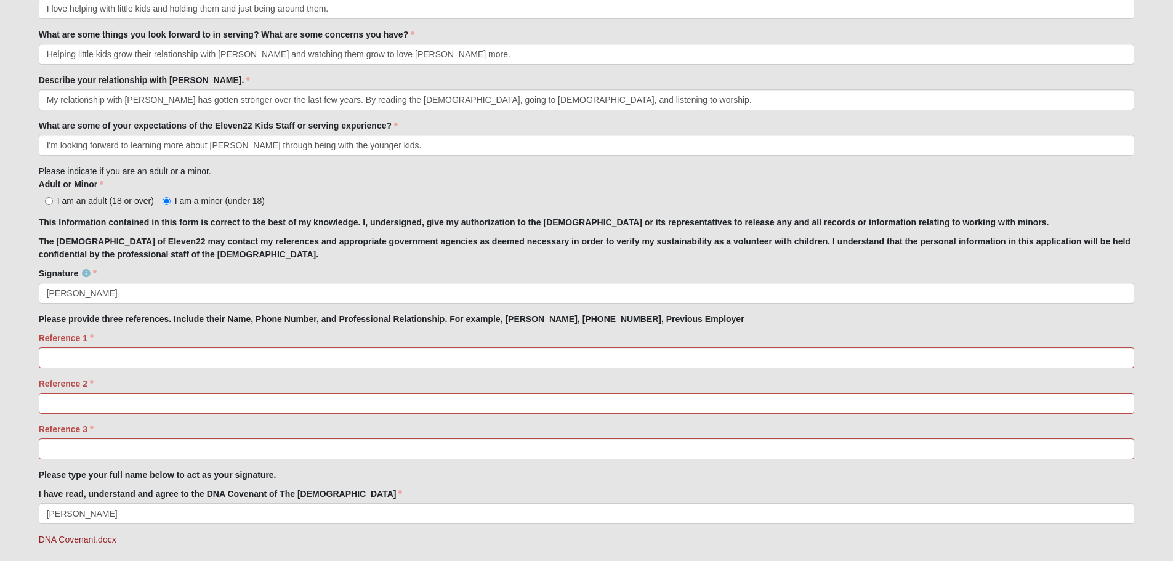
scroll to position [923, 0]
click at [163, 356] on input "Reference 1" at bounding box center [587, 356] width 1096 height 21
type input "Lauren Harkness, 304-966-5628"
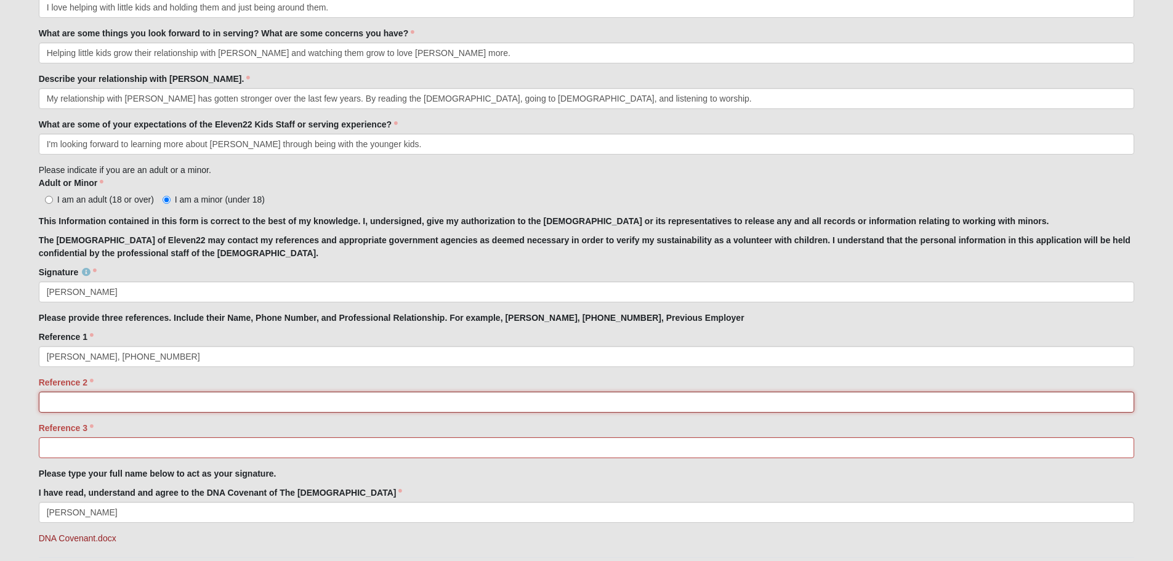
click at [158, 397] on input "Reference 2" at bounding box center [587, 401] width 1096 height 21
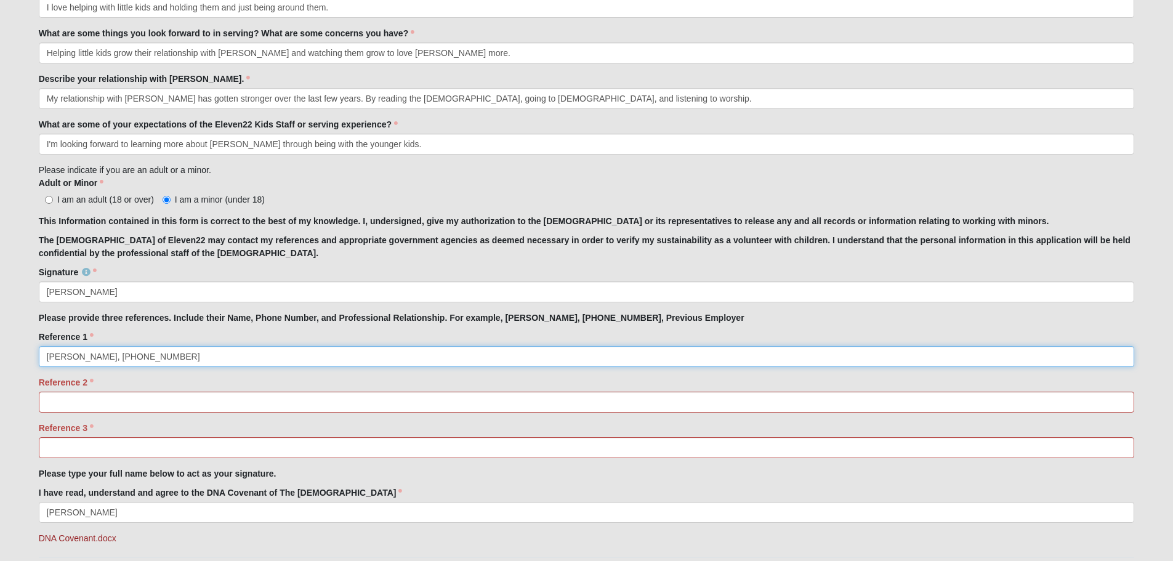
click at [243, 357] on input "Lauren Harkness, 304-966-5628" at bounding box center [587, 356] width 1096 height 21
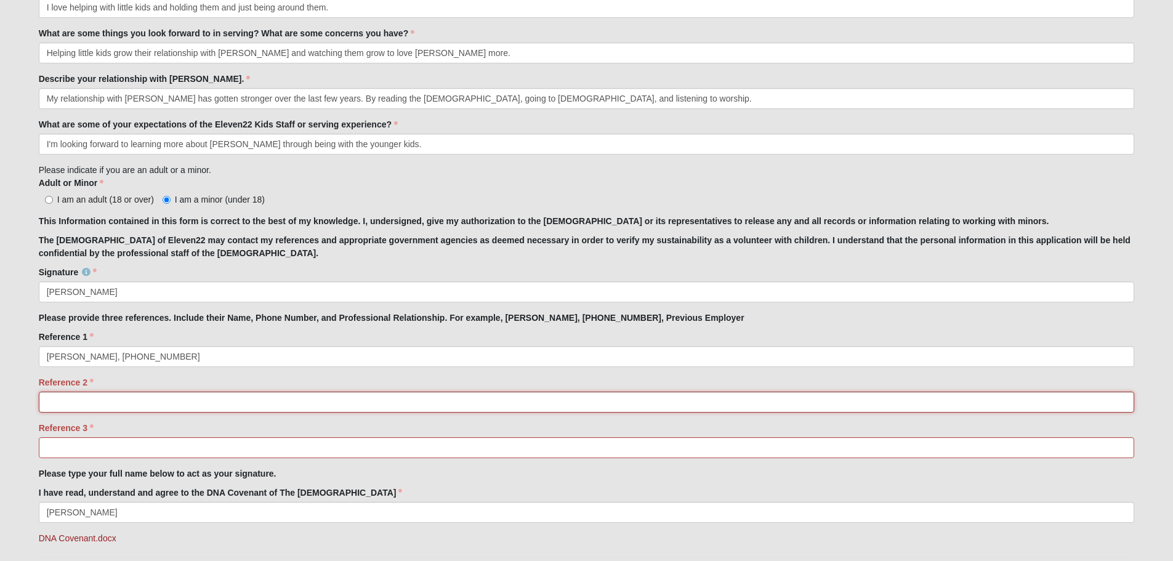
click at [150, 403] on input "Reference 2" at bounding box center [587, 401] width 1096 height 21
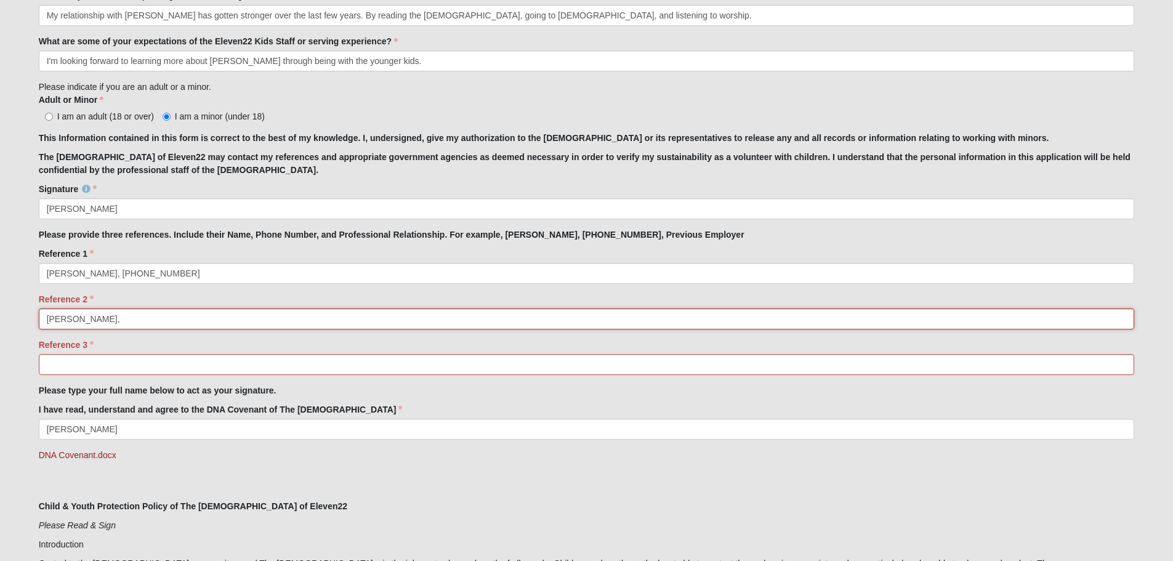
scroll to position [985, 0]
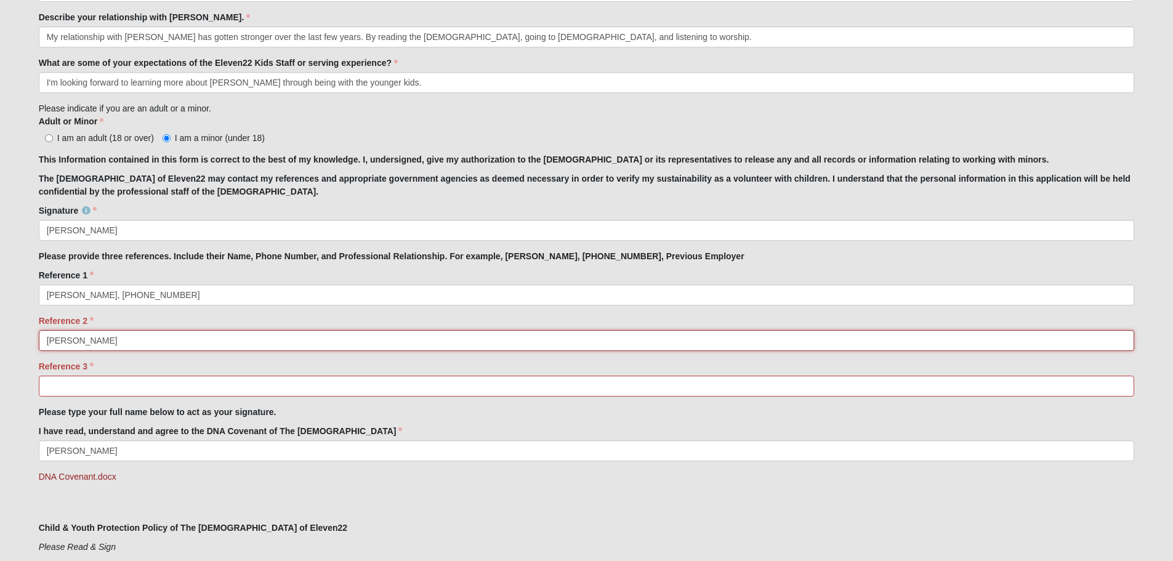
type input "Jennifer Salinas"
click at [295, 385] on input "Reference 3" at bounding box center [587, 385] width 1096 height 21
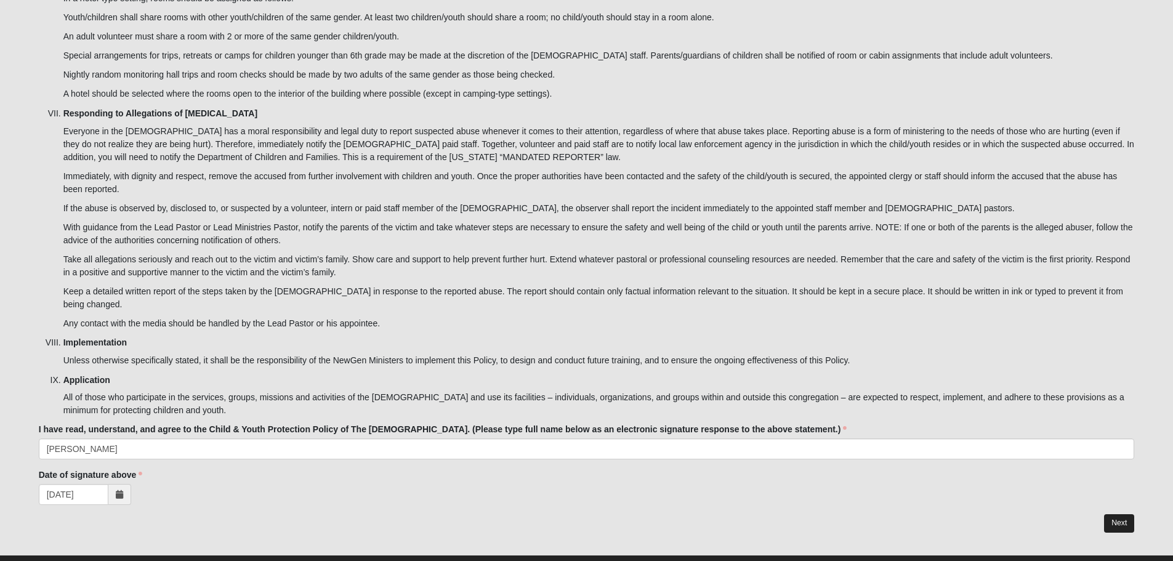
type input "Jocelyn Hamilton"
click at [1112, 514] on link "Next" at bounding box center [1119, 523] width 30 height 18
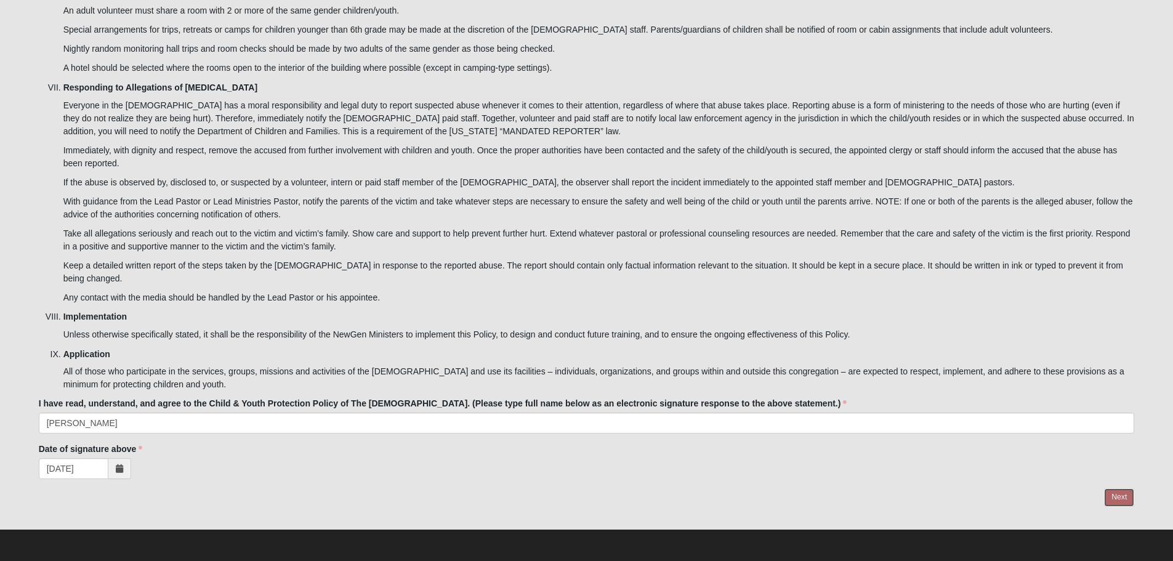
scroll to position [3260, 0]
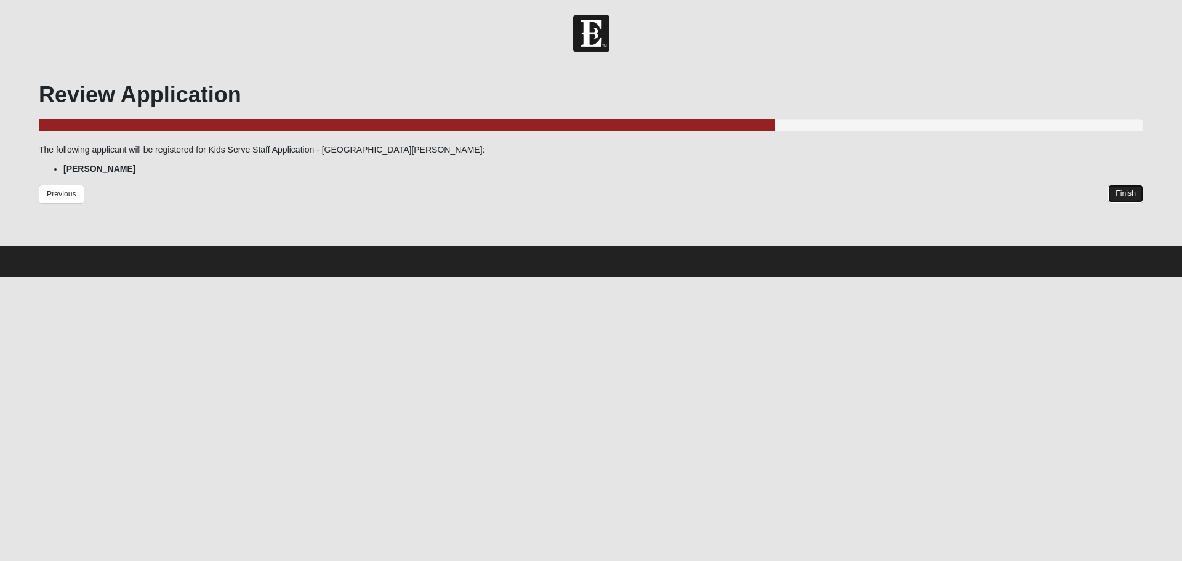
click at [1128, 195] on link "Finish" at bounding box center [1125, 194] width 35 height 18
